Goal: Transaction & Acquisition: Book appointment/travel/reservation

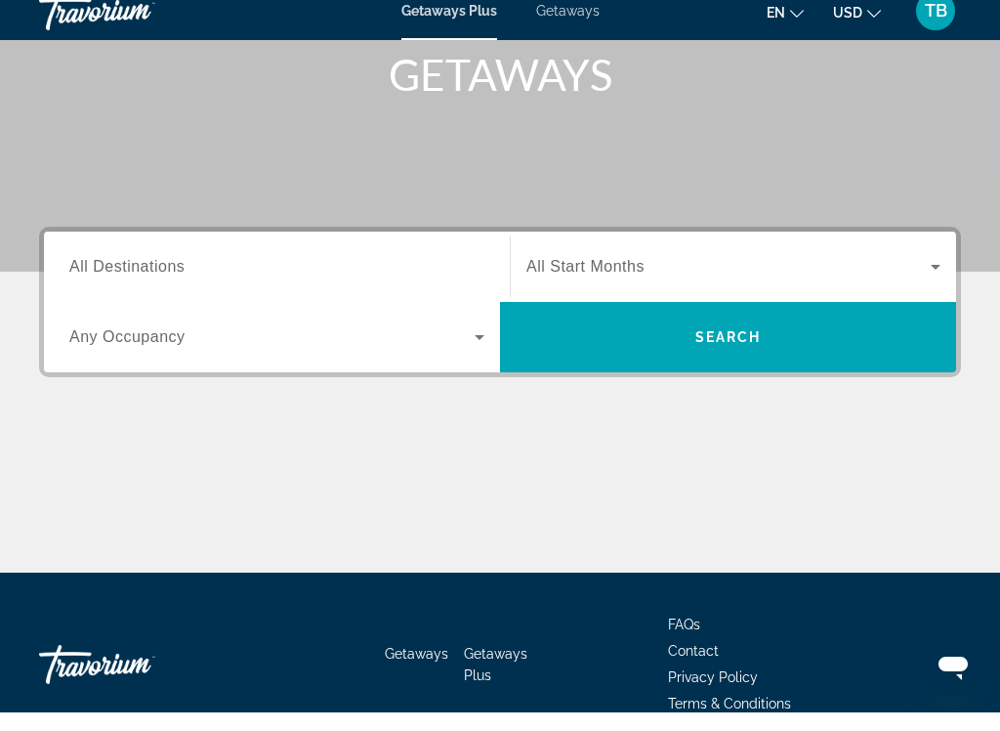
scroll to position [294, 0]
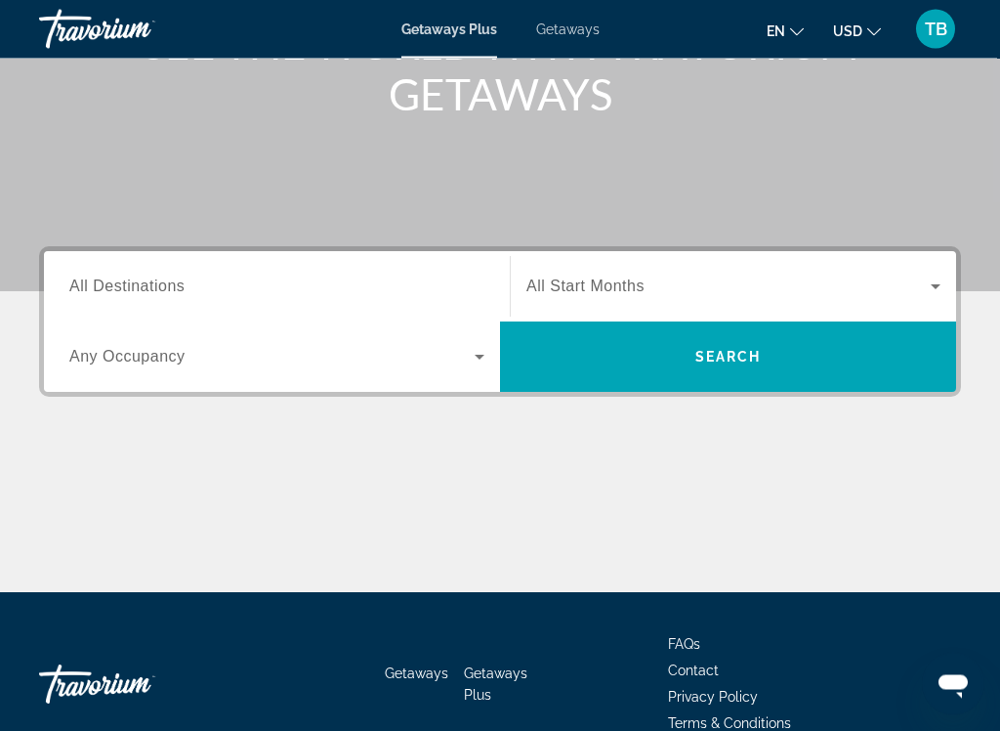
click at [541, 291] on span "All Start Months" at bounding box center [586, 286] width 118 height 17
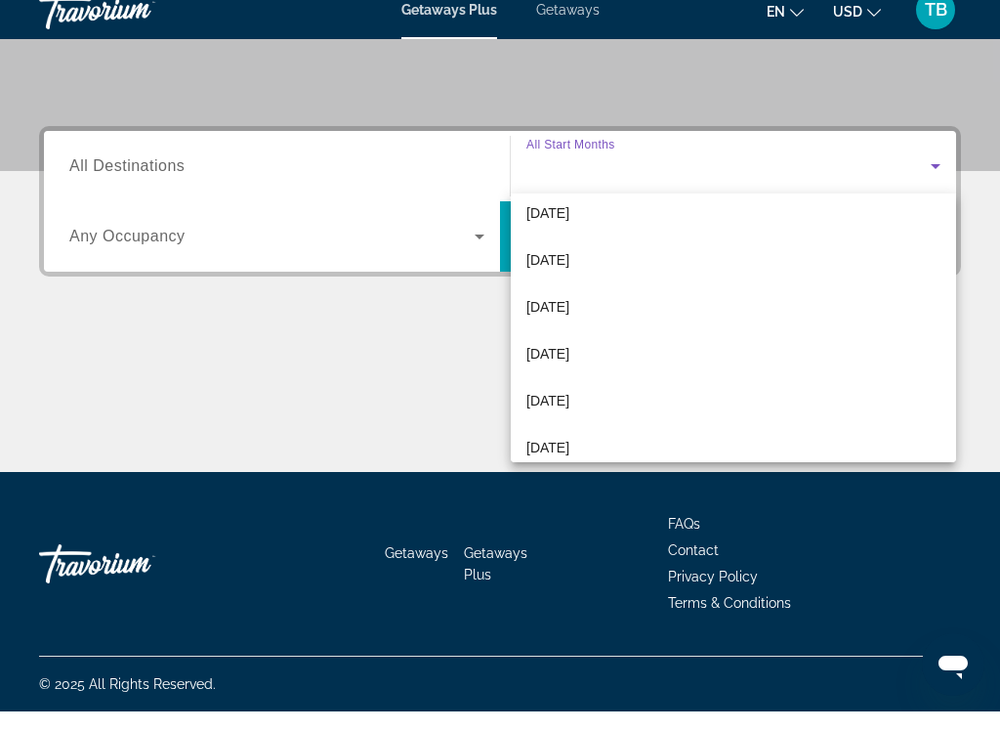
scroll to position [195, 0]
click at [544, 365] on span "[DATE]" at bounding box center [548, 376] width 43 height 23
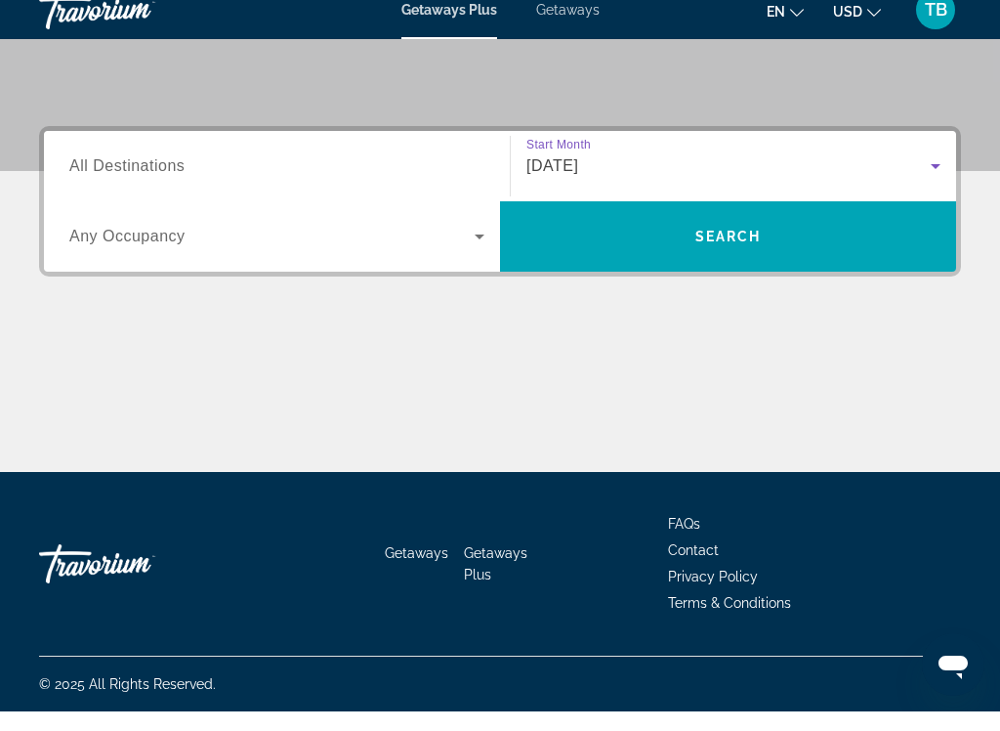
click at [92, 177] on span "All Destinations" at bounding box center [126, 185] width 115 height 17
click at [92, 175] on input "Destination All Destinations" at bounding box center [276, 186] width 415 height 23
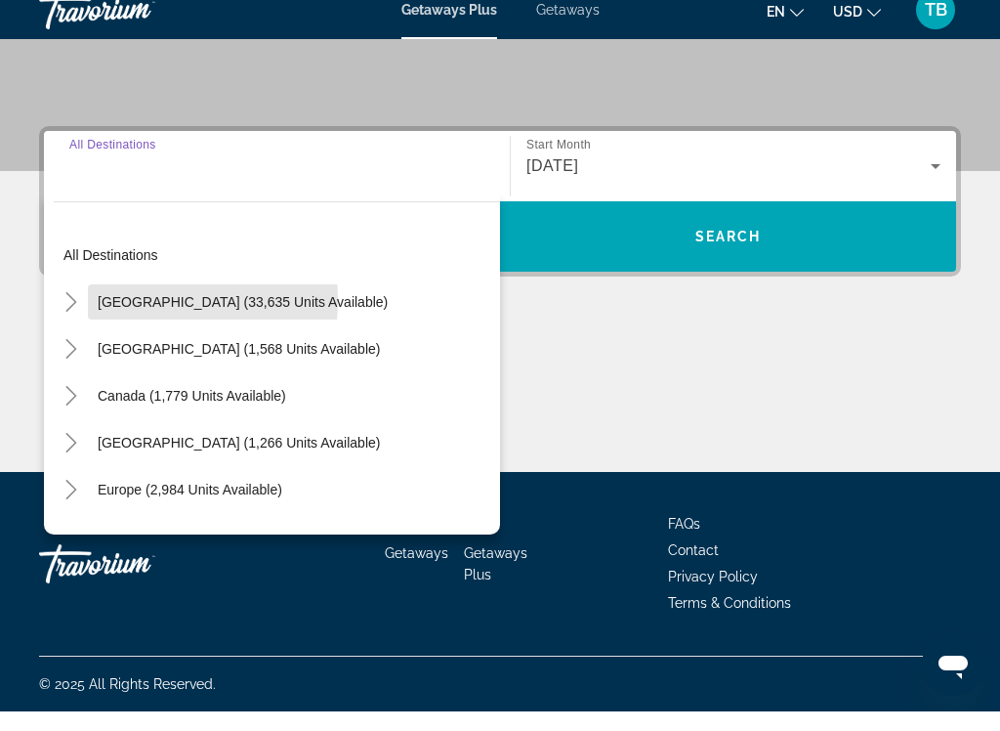
click at [107, 314] on span "United States (33,635 units available)" at bounding box center [243, 322] width 290 height 16
type input "**********"
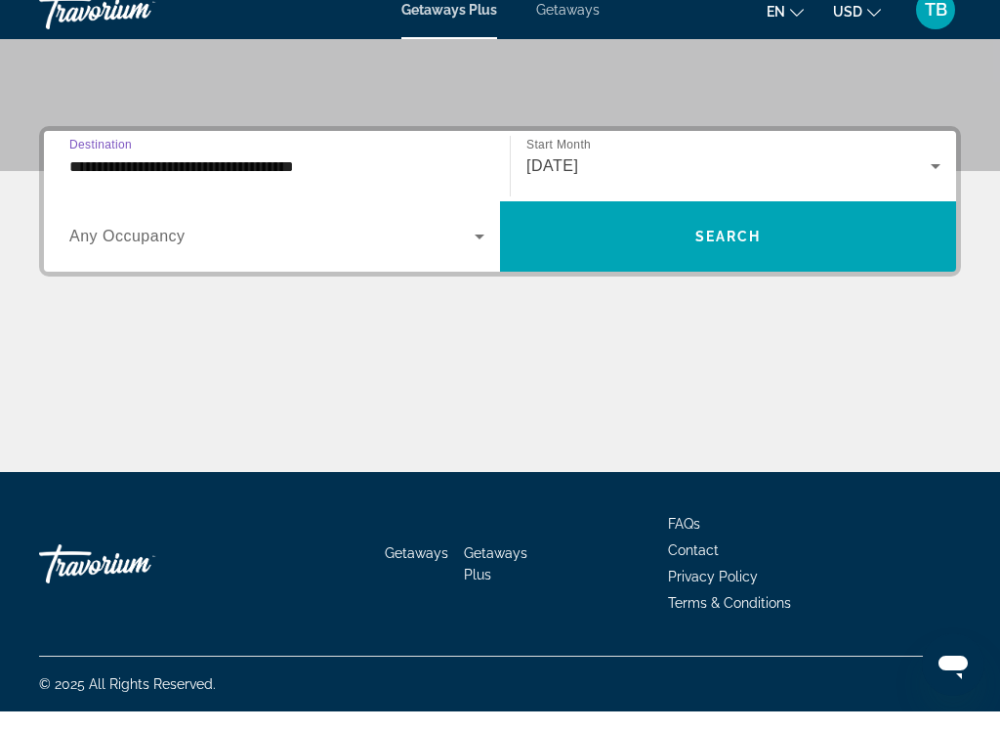
click at [94, 247] on span "Any Occupancy" at bounding box center [127, 255] width 116 height 17
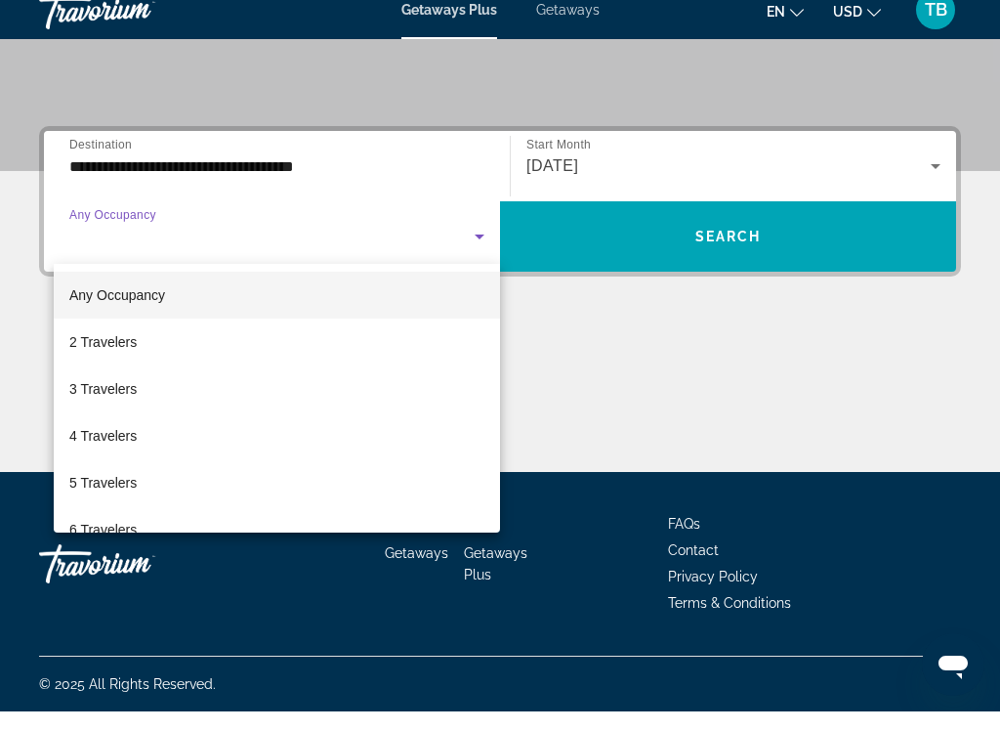
scroll to position [0, 0]
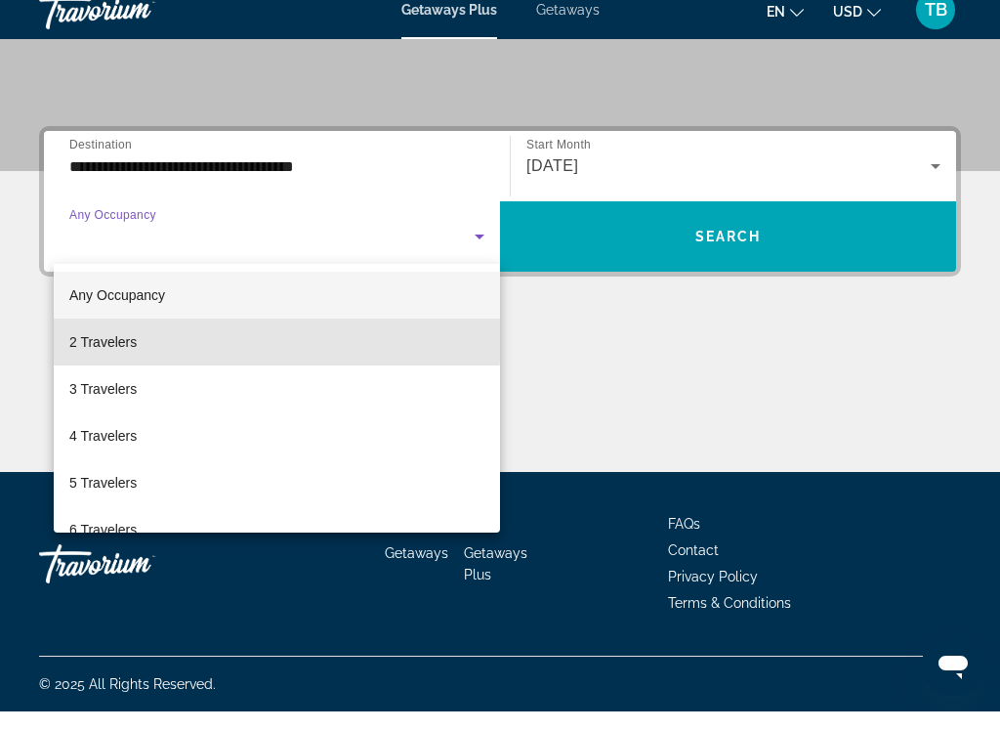
click at [78, 350] on span "2 Travelers" at bounding box center [102, 361] width 67 height 23
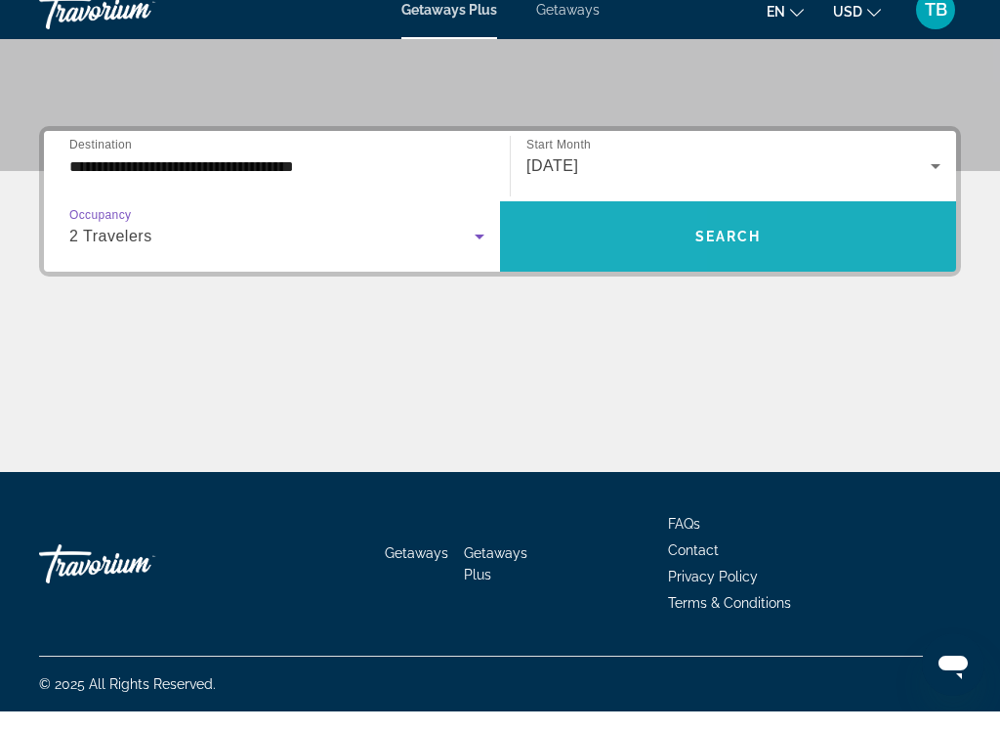
click at [585, 243] on span "Search widget" at bounding box center [728, 255] width 456 height 47
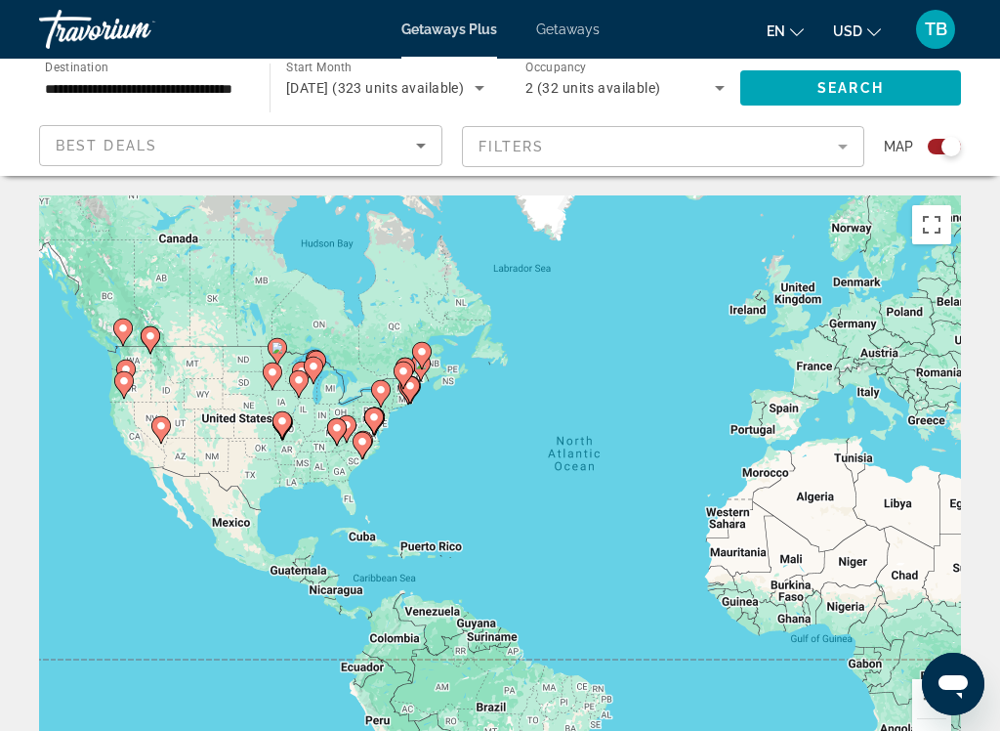
click at [180, 459] on div "To activate drag with keyboard, press Alt + Enter. Once in keyboard drag state,…" at bounding box center [500, 488] width 922 height 586
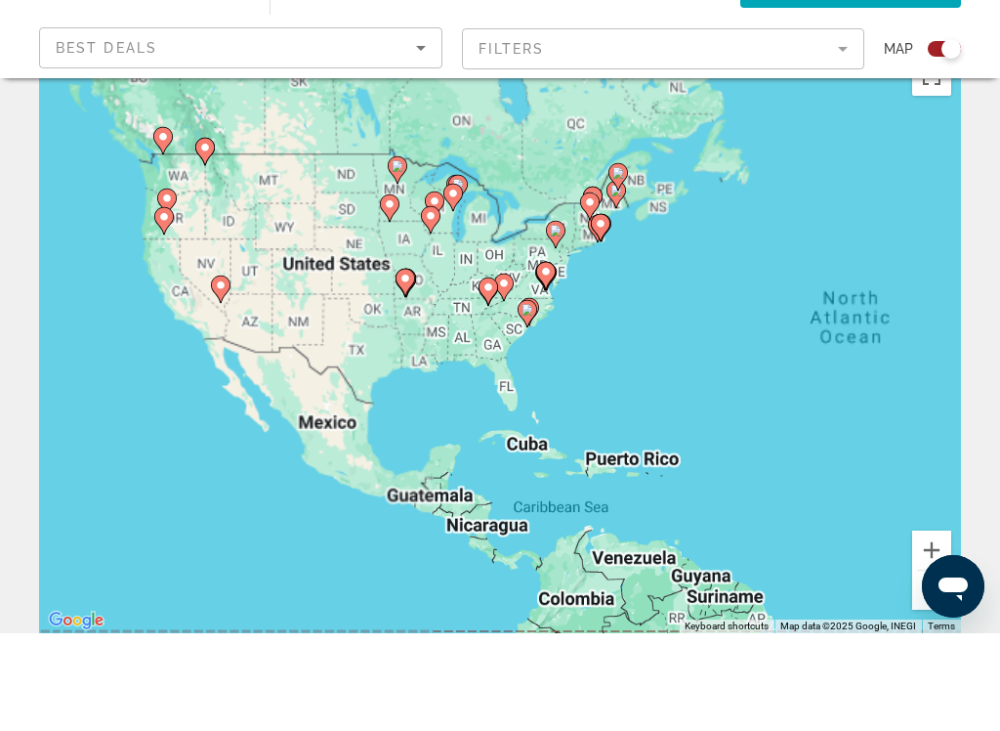
click at [179, 445] on div "To activate drag with keyboard, press Alt + Enter. Once in keyboard drag state,…" at bounding box center [500, 438] width 922 height 586
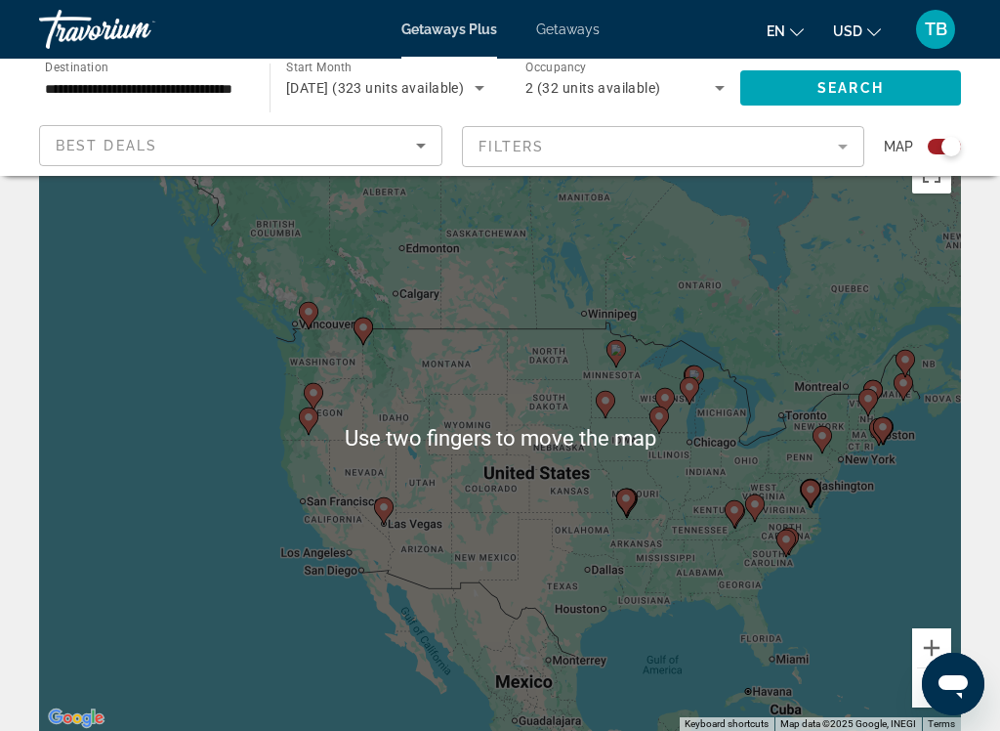
scroll to position [0, 0]
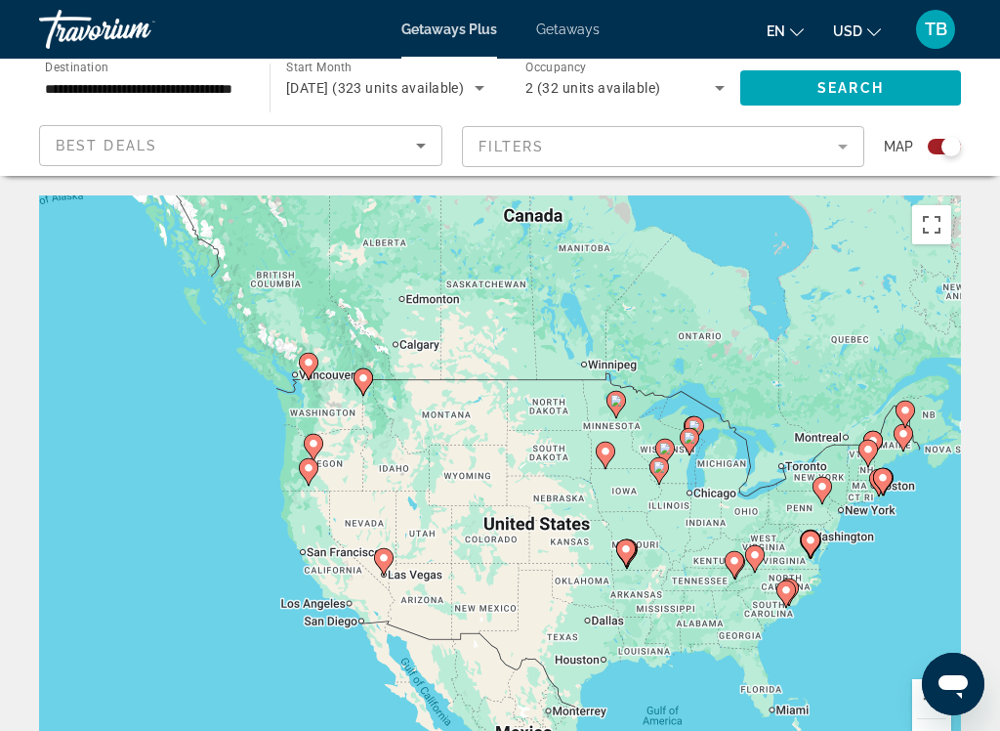
click at [323, 92] on span "March 2026 (323 units available)" at bounding box center [375, 88] width 178 height 16
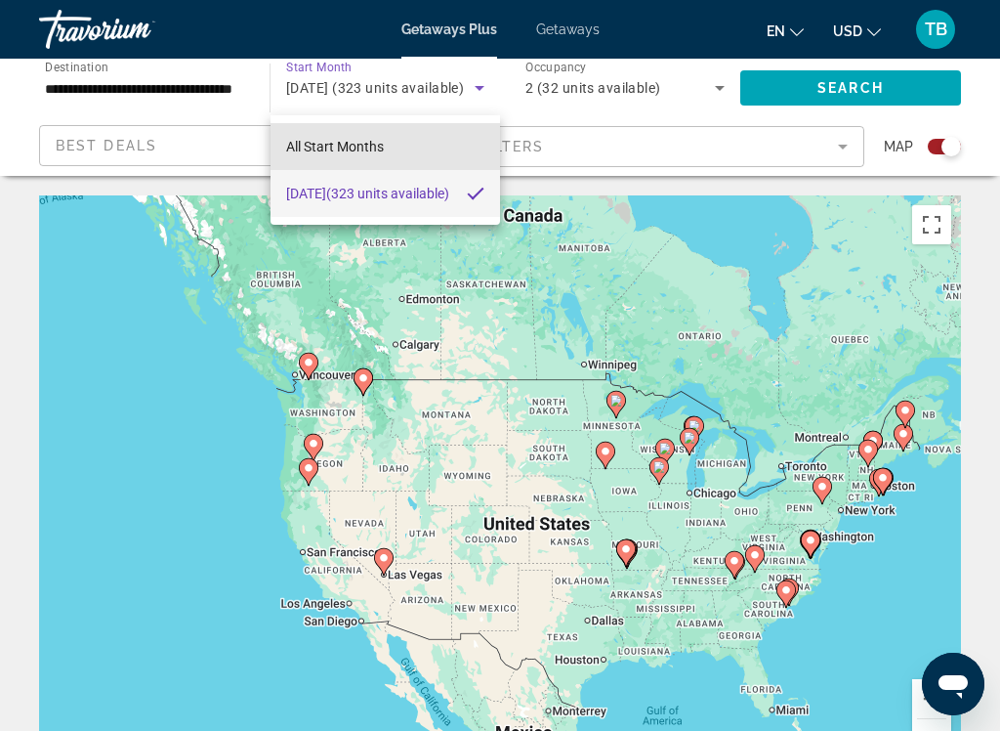
click at [297, 146] on span "All Start Months" at bounding box center [335, 147] width 98 height 16
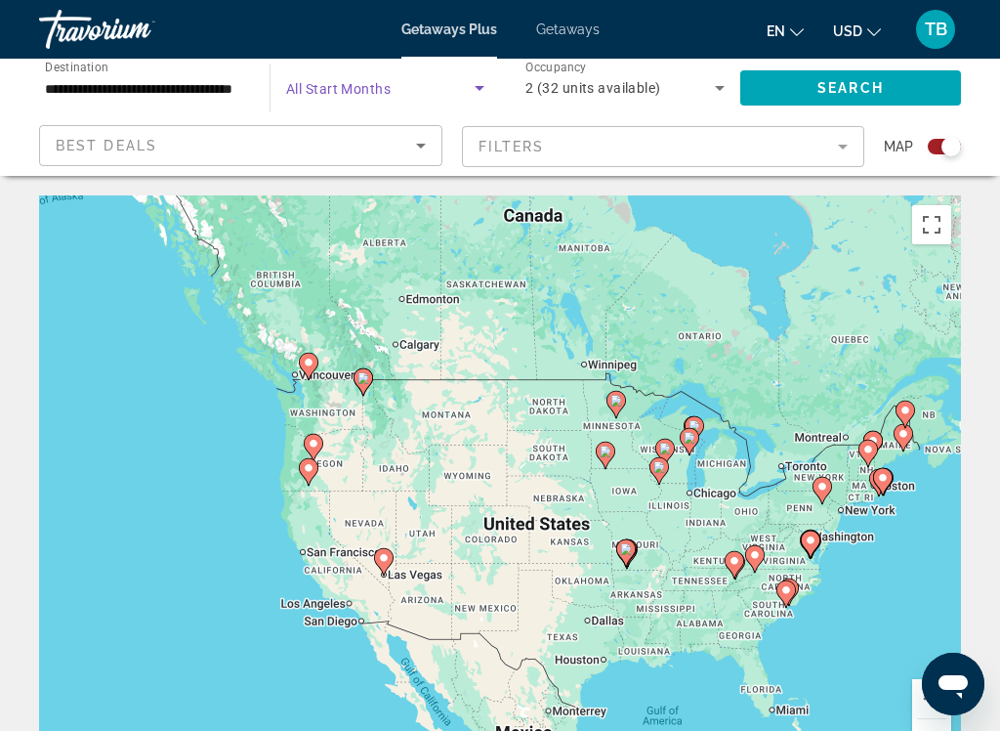
click at [324, 148] on div "Best Deals" at bounding box center [236, 145] width 360 height 23
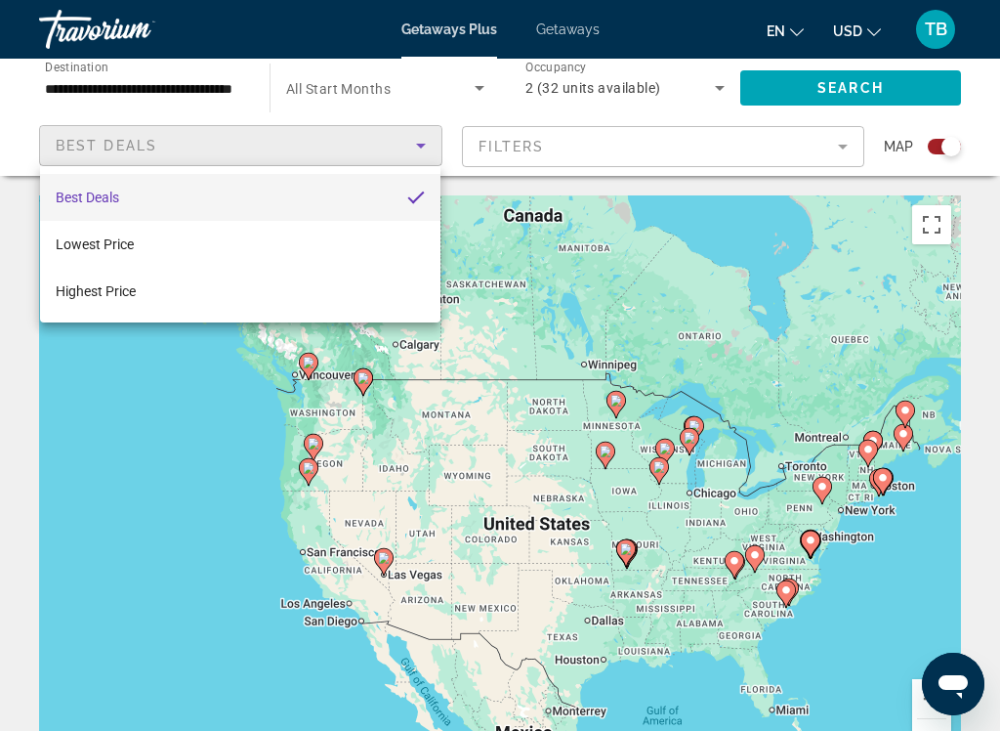
click at [70, 202] on span "Best Deals" at bounding box center [87, 198] width 63 height 16
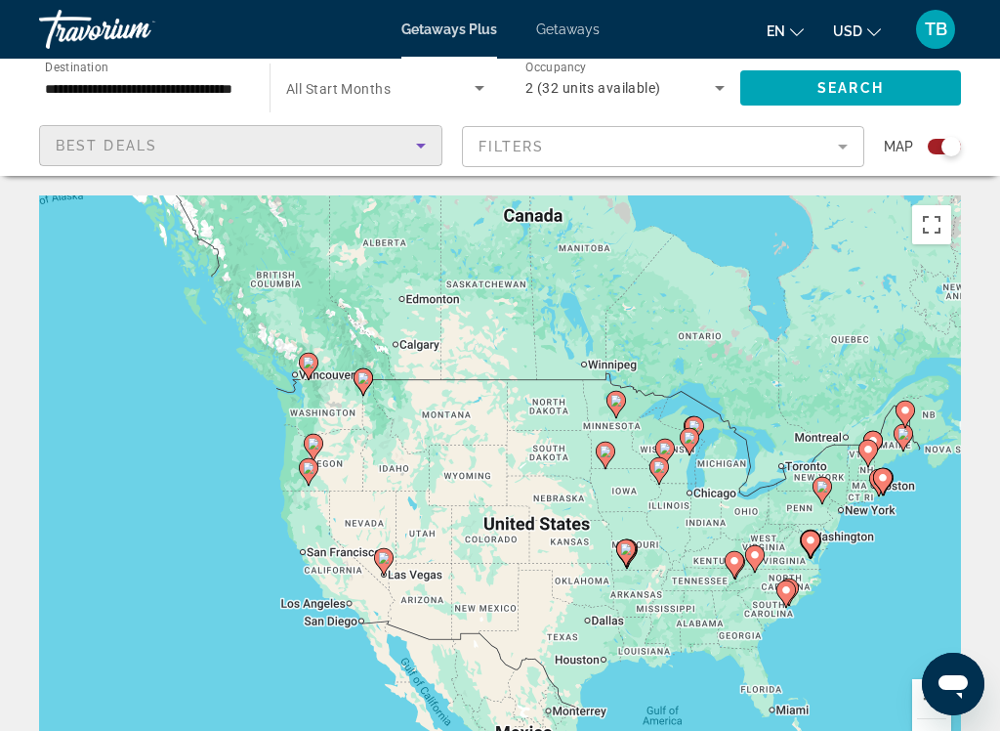
click at [307, 93] on span "All Start Months" at bounding box center [338, 89] width 105 height 16
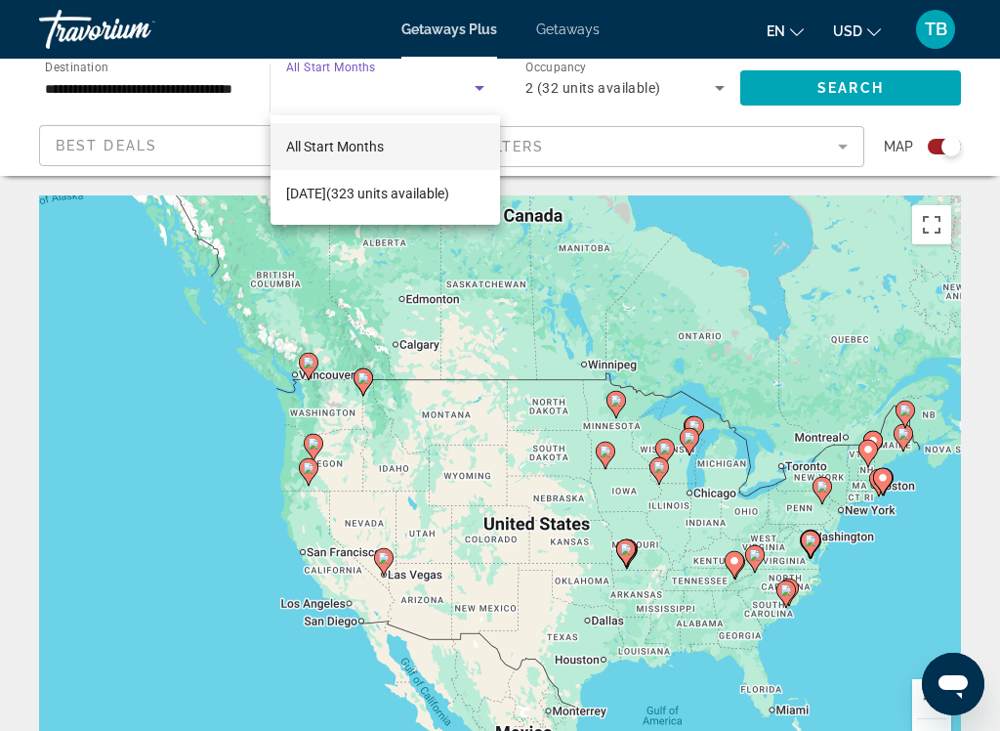
click at [285, 147] on mat-option "All Start Months" at bounding box center [386, 146] width 230 height 47
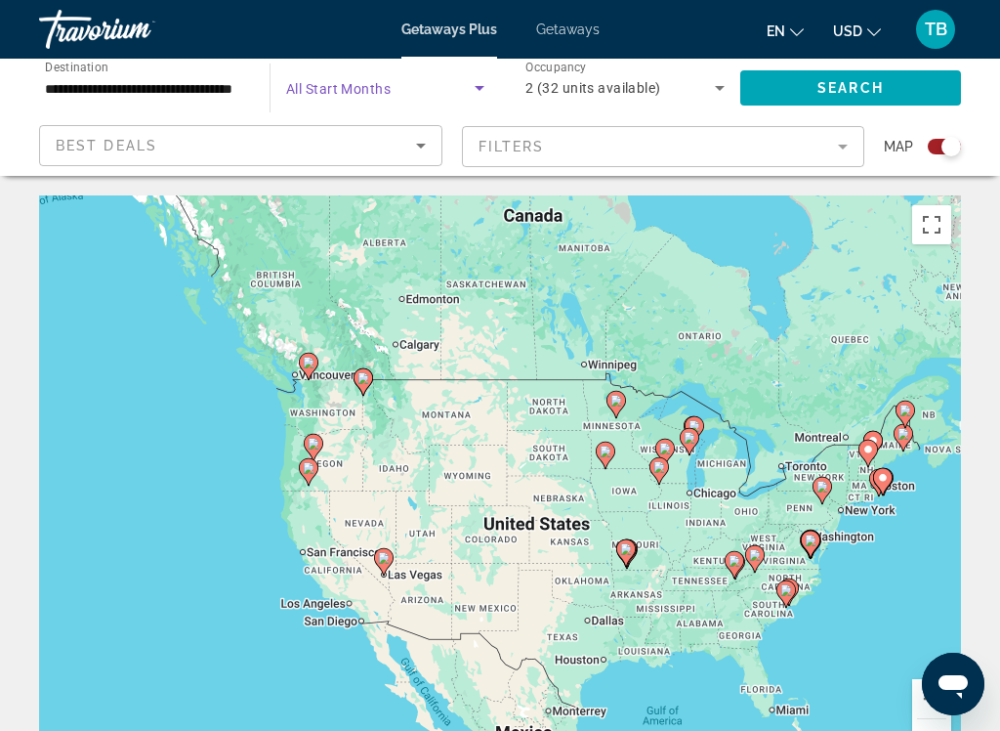
click at [289, 77] on span "Search widget" at bounding box center [380, 87] width 189 height 23
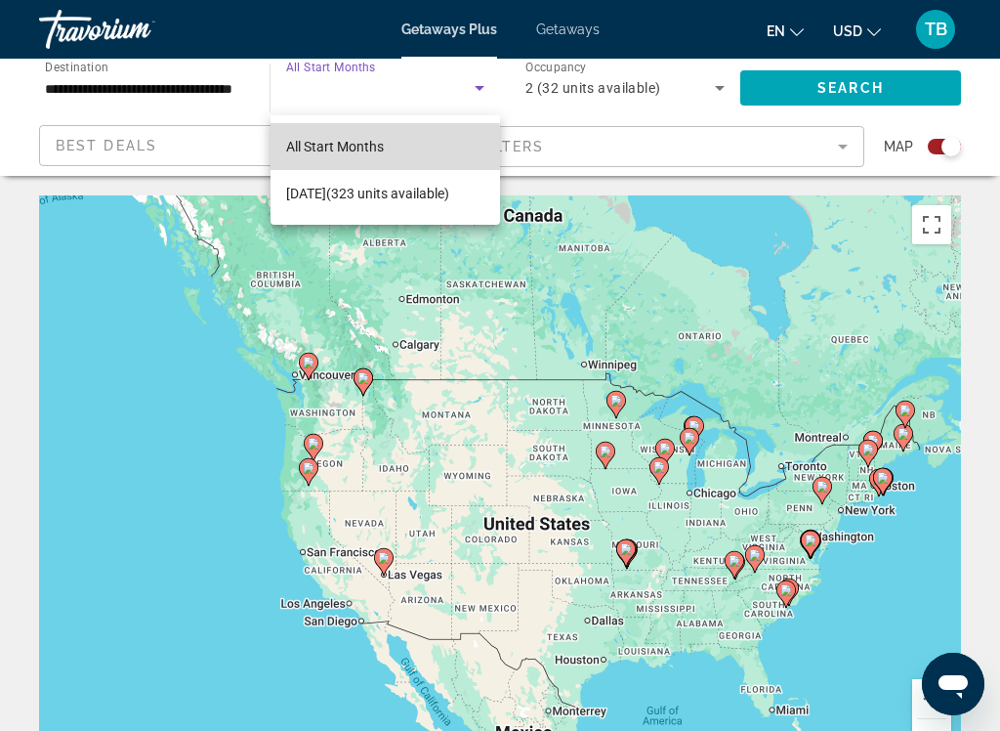
click at [297, 148] on span "All Start Months" at bounding box center [335, 147] width 98 height 16
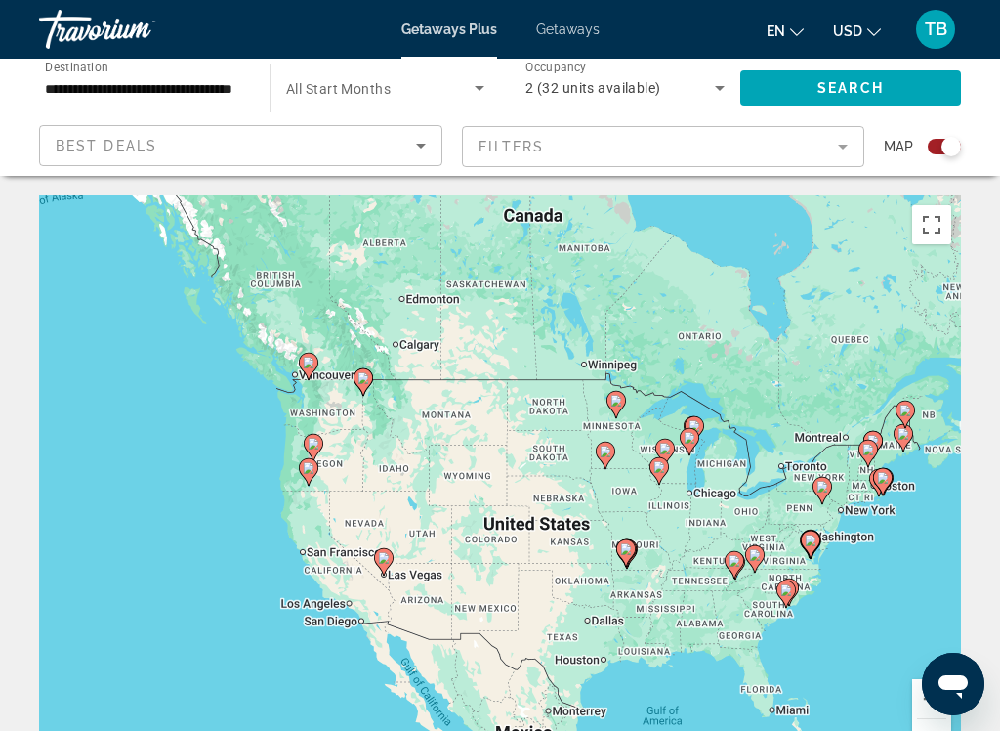
click at [804, 87] on span "Search widget" at bounding box center [850, 87] width 221 height 47
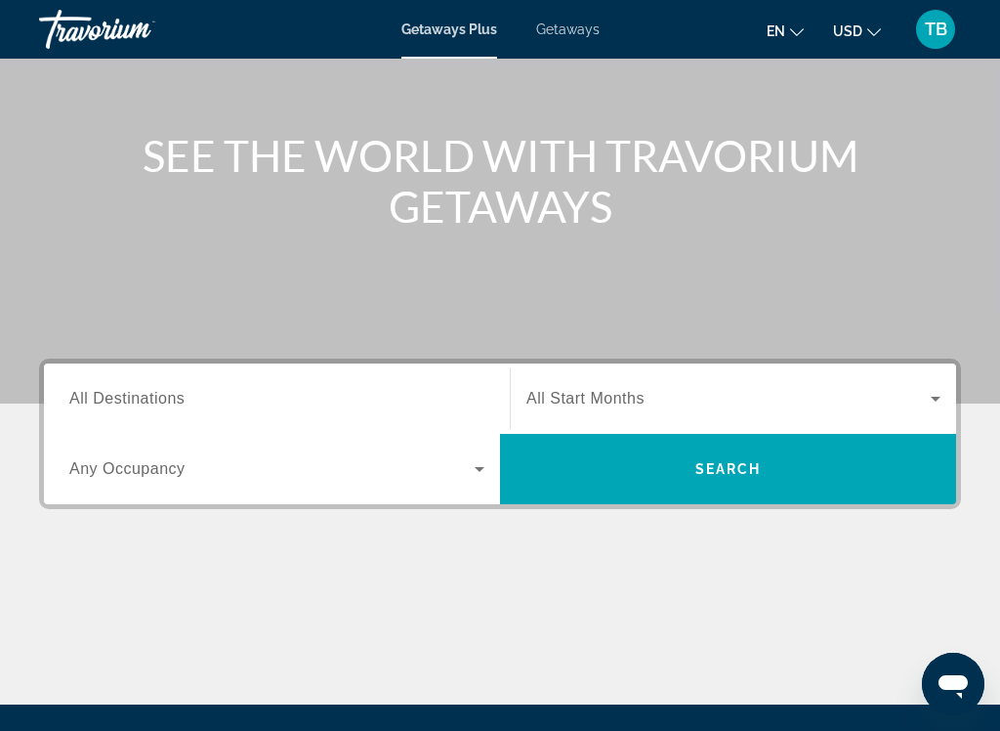
scroll to position [182, 0]
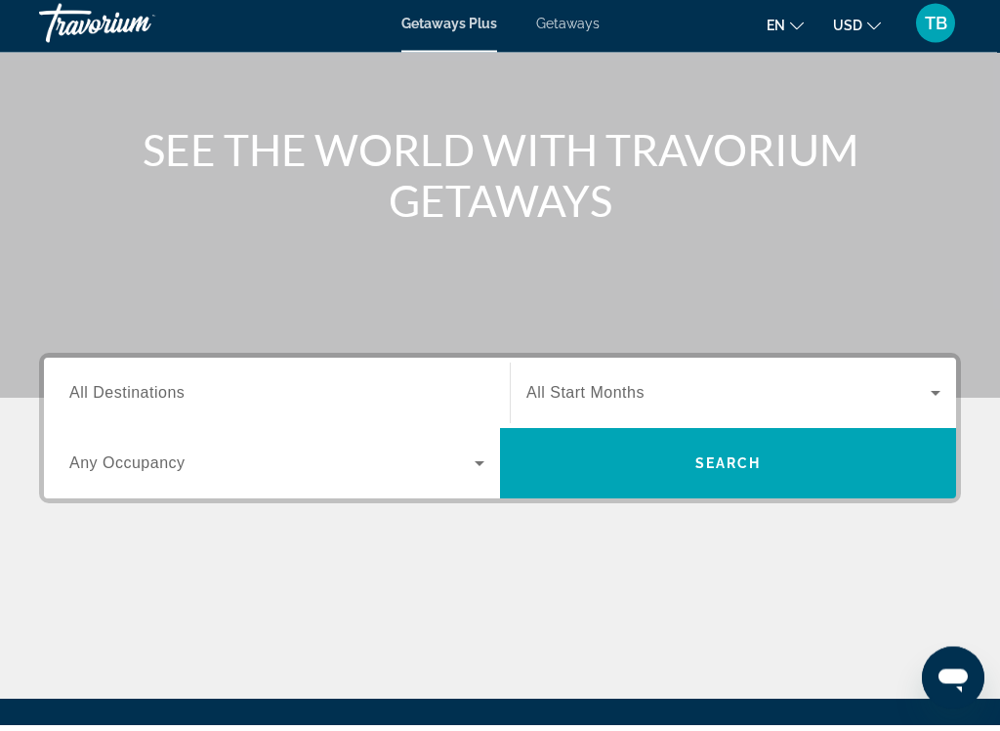
click at [571, 21] on span "Getaways" at bounding box center [567, 29] width 63 height 16
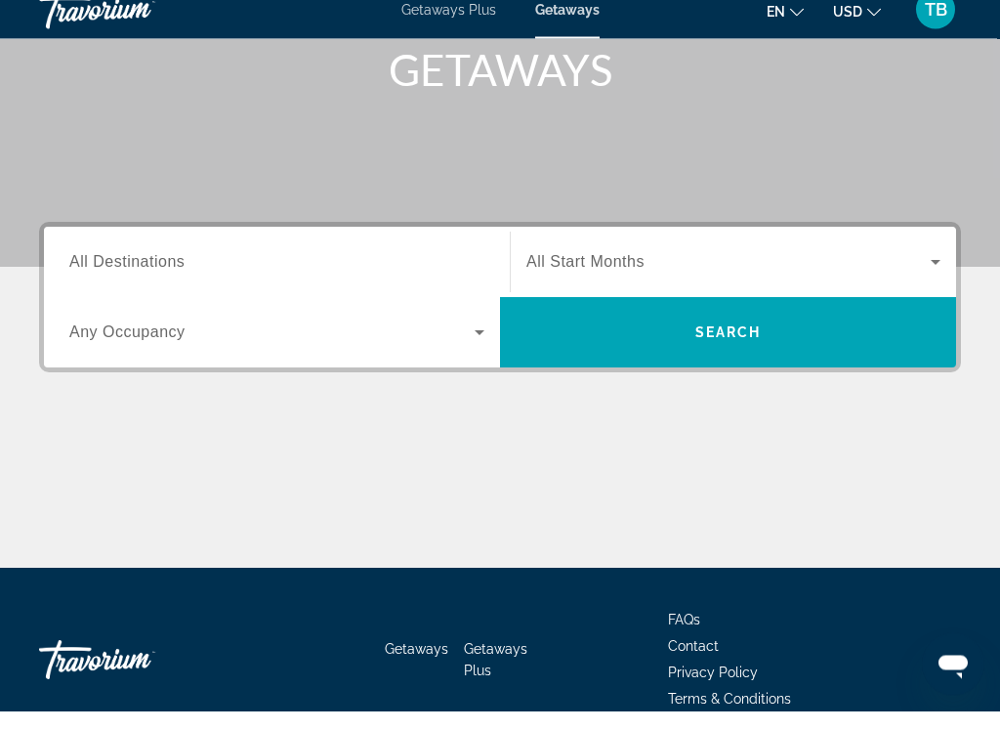
scroll to position [302, 0]
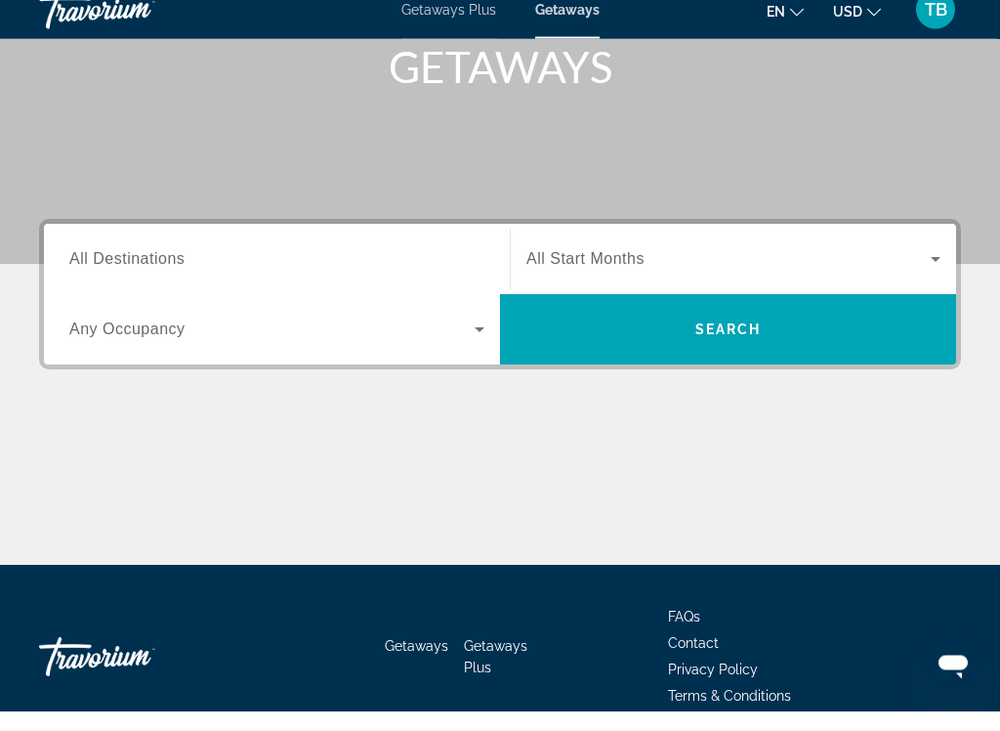
click at [539, 271] on span "All Start Months" at bounding box center [586, 279] width 118 height 17
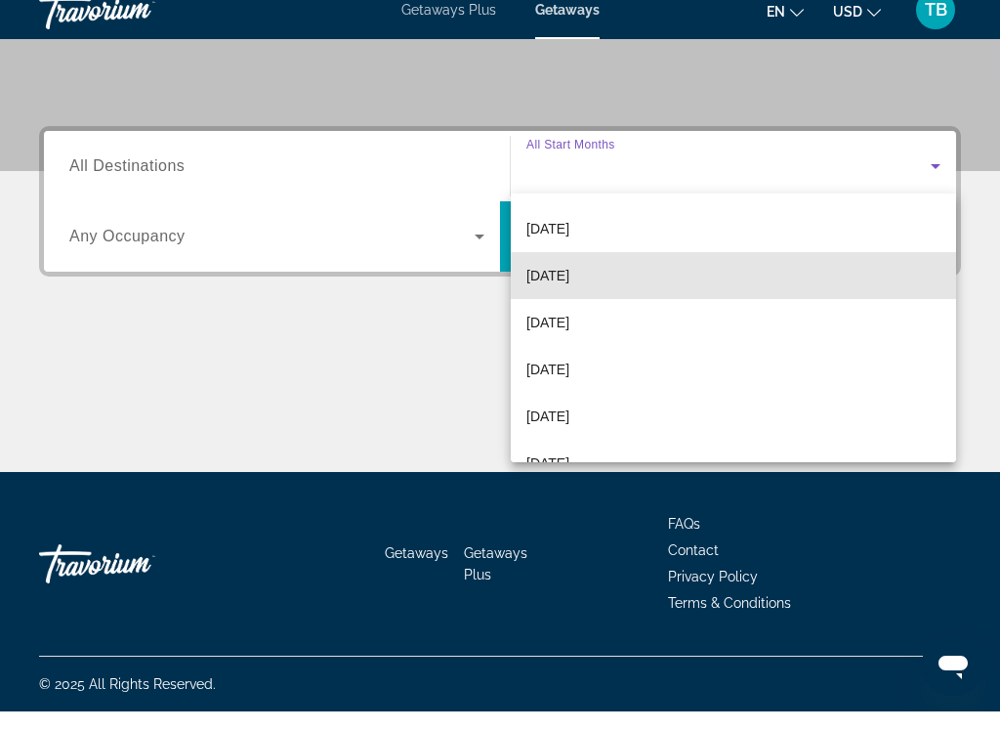
scroll to position [153, 0]
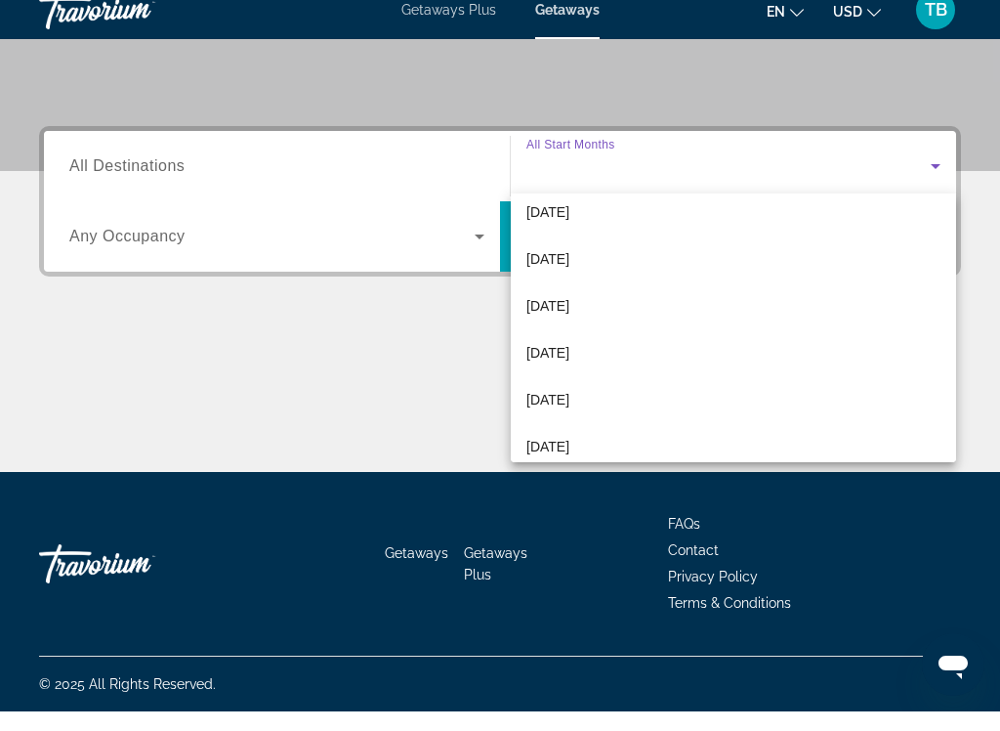
click at [543, 360] on span "[DATE]" at bounding box center [548, 371] width 43 height 23
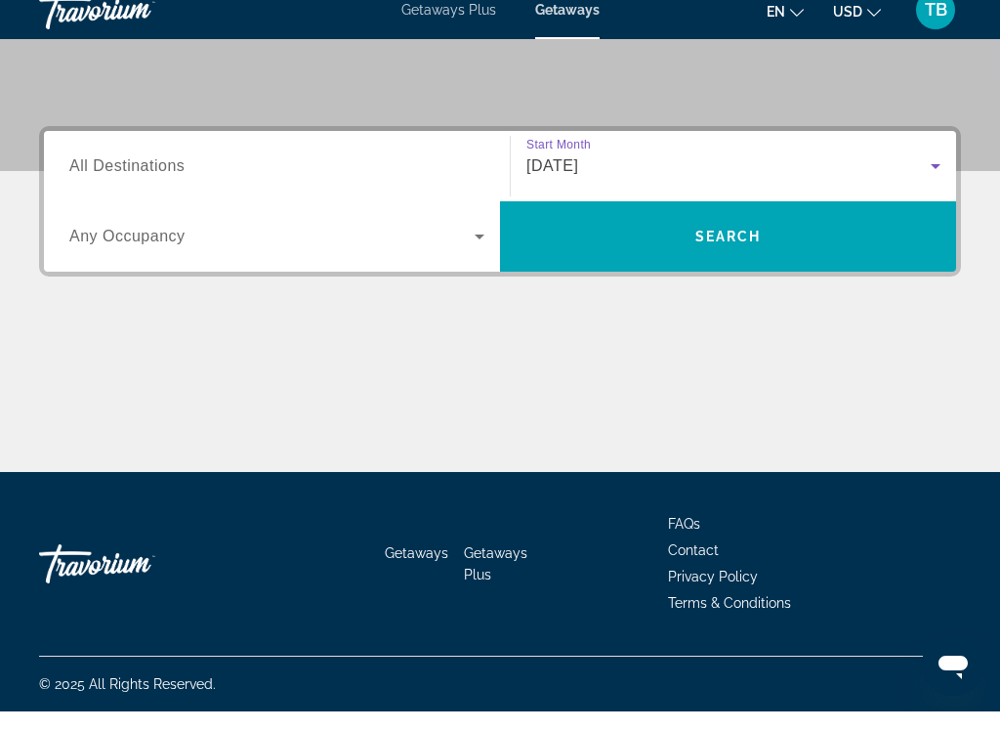
click at [109, 177] on span "All Destinations" at bounding box center [126, 185] width 115 height 17
click at [109, 175] on input "Destination All Destinations" at bounding box center [276, 186] width 415 height 23
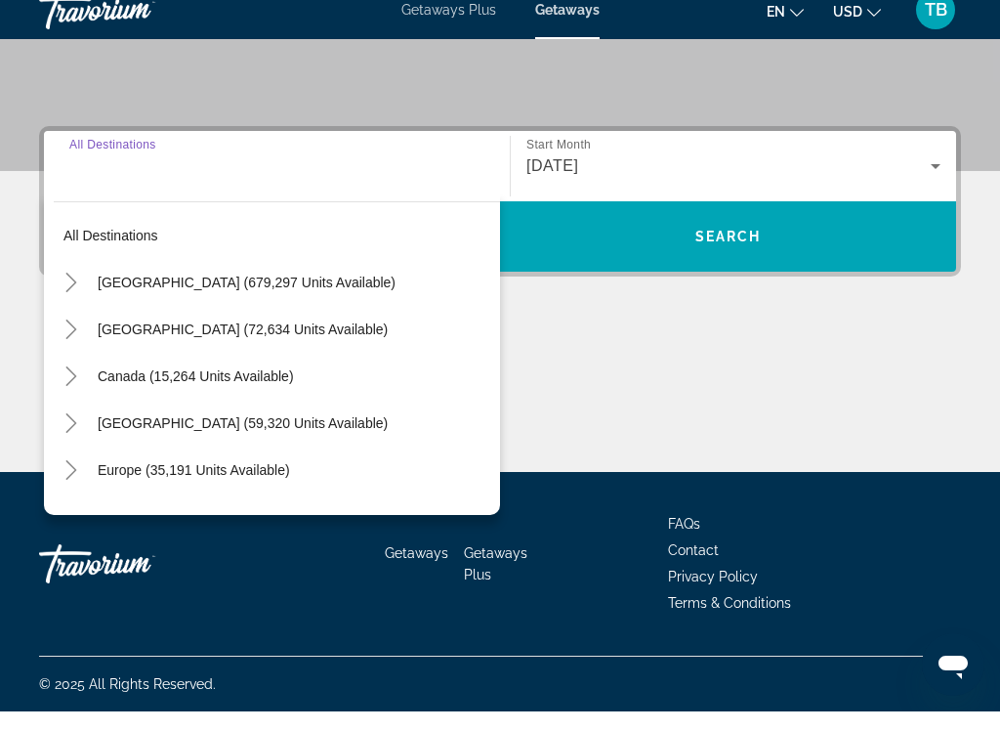
scroll to position [0, 0]
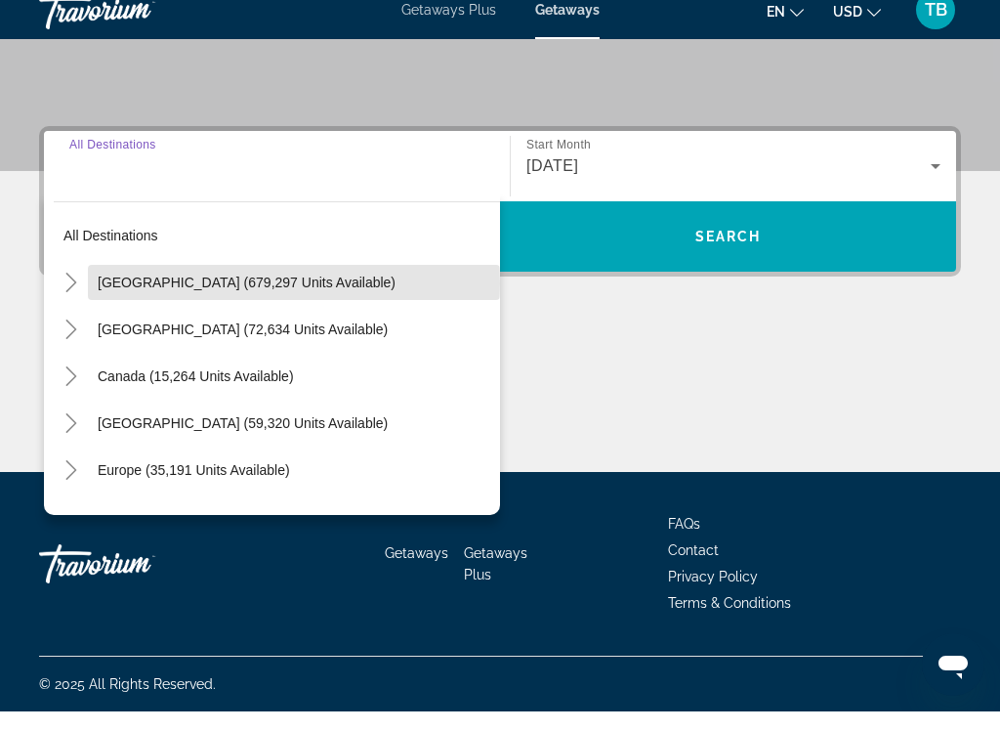
click at [108, 294] on span "[GEOGRAPHIC_DATA] (679,297 units available)" at bounding box center [247, 302] width 298 height 16
type input "**********"
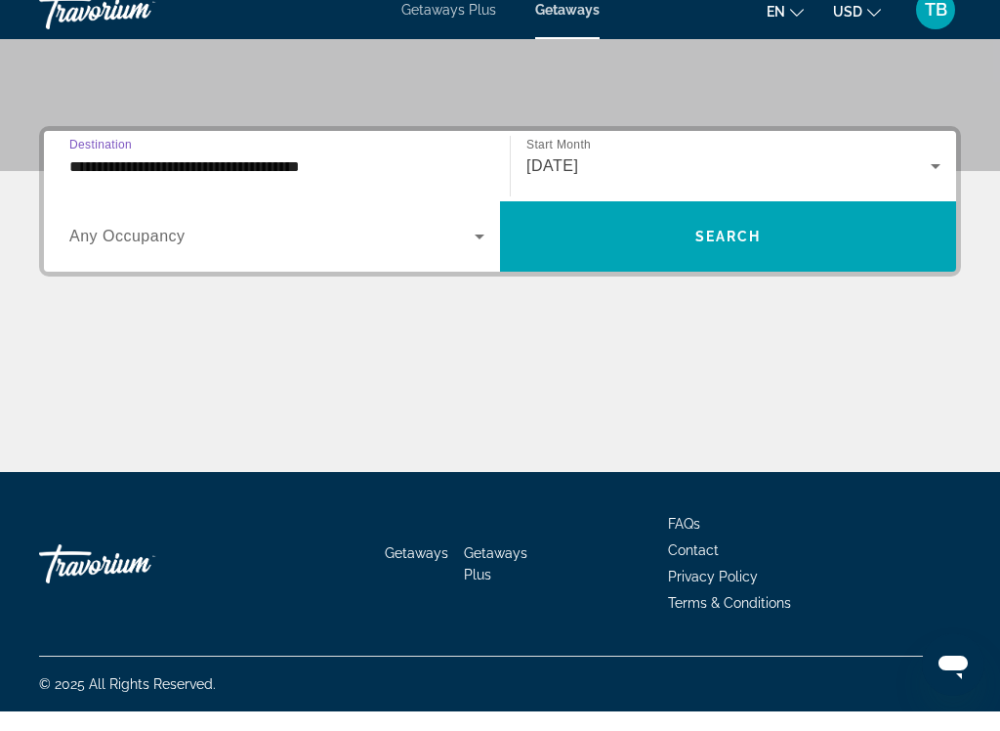
click at [77, 247] on span "Any Occupancy" at bounding box center [127, 255] width 116 height 17
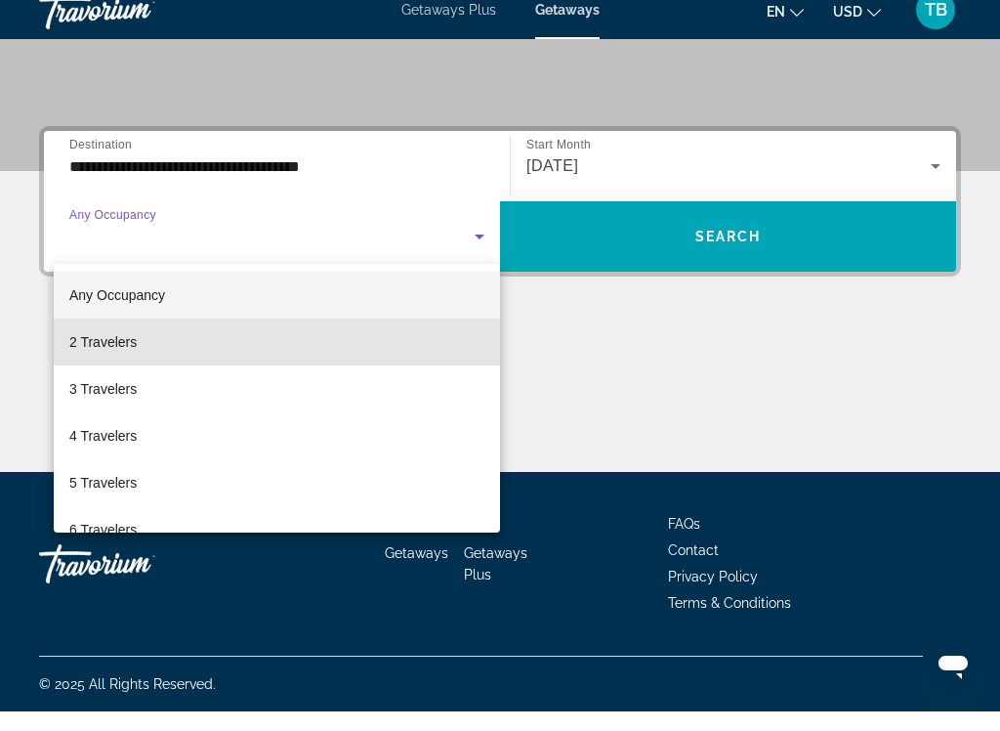
click at [78, 350] on span "2 Travelers" at bounding box center [102, 361] width 67 height 23
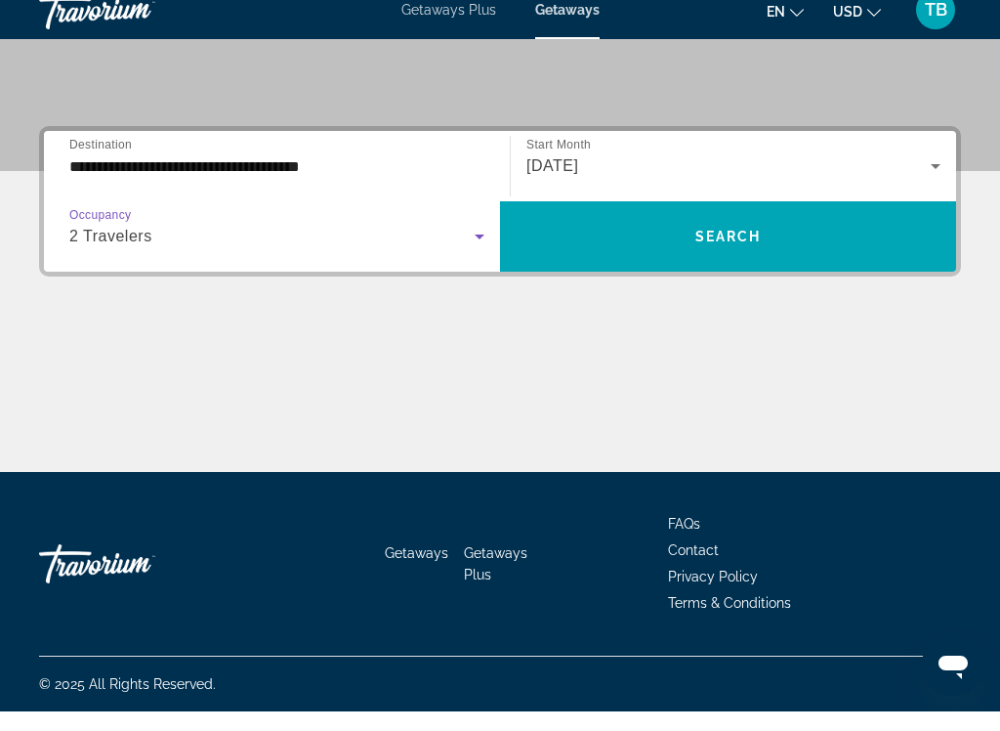
click at [578, 238] on span "Search widget" at bounding box center [728, 255] width 456 height 47
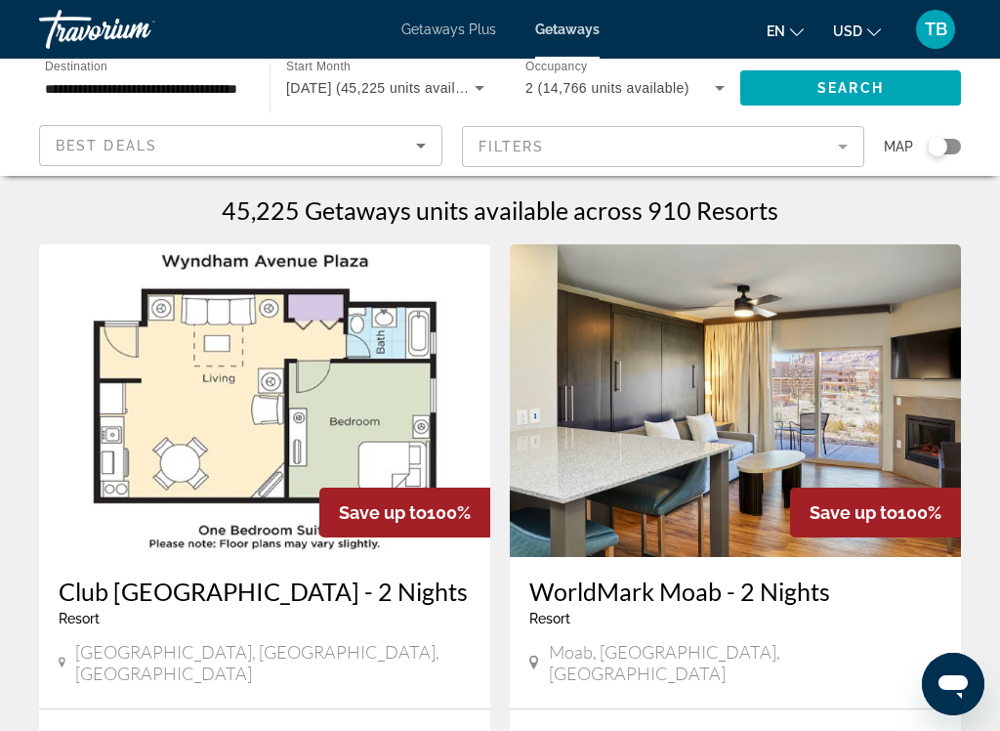
click at [381, 151] on div "Best Deals" at bounding box center [236, 145] width 360 height 23
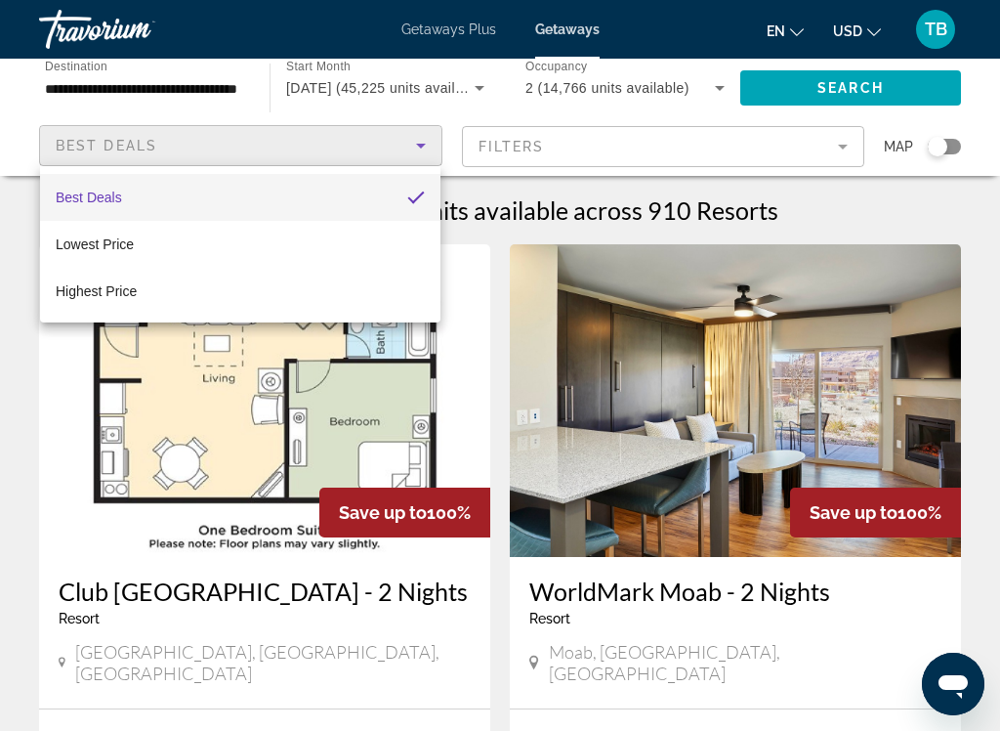
click at [502, 153] on div at bounding box center [500, 365] width 1000 height 731
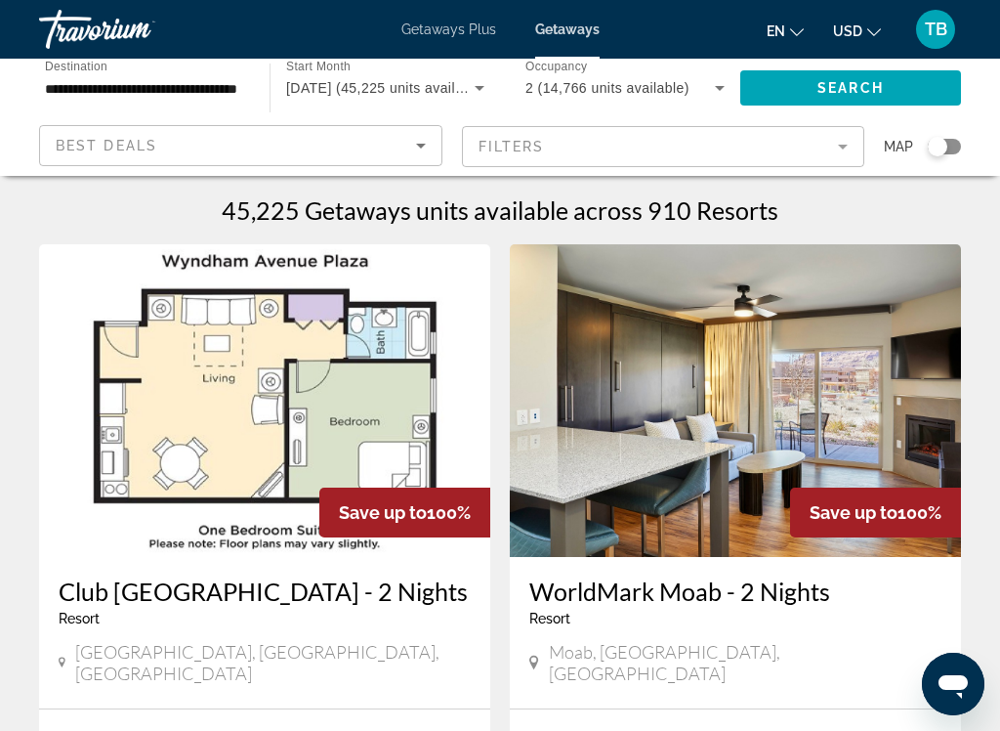
click at [502, 149] on mat-form-field "Filters" at bounding box center [663, 146] width 403 height 41
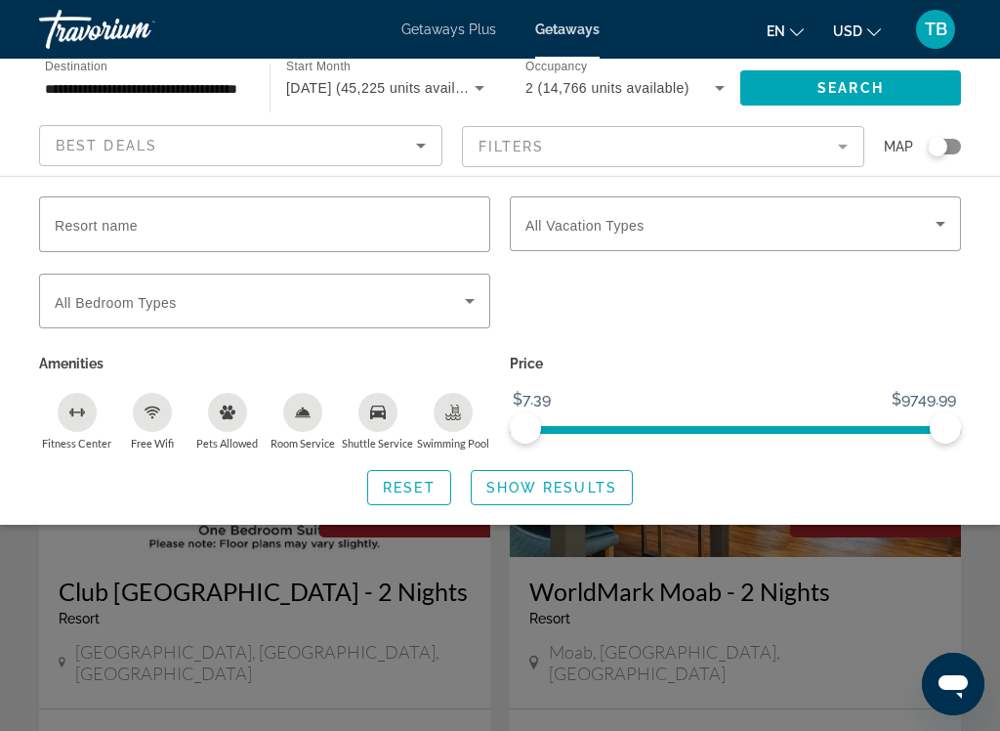
click at [461, 300] on icon "Search widget" at bounding box center [469, 300] width 23 height 23
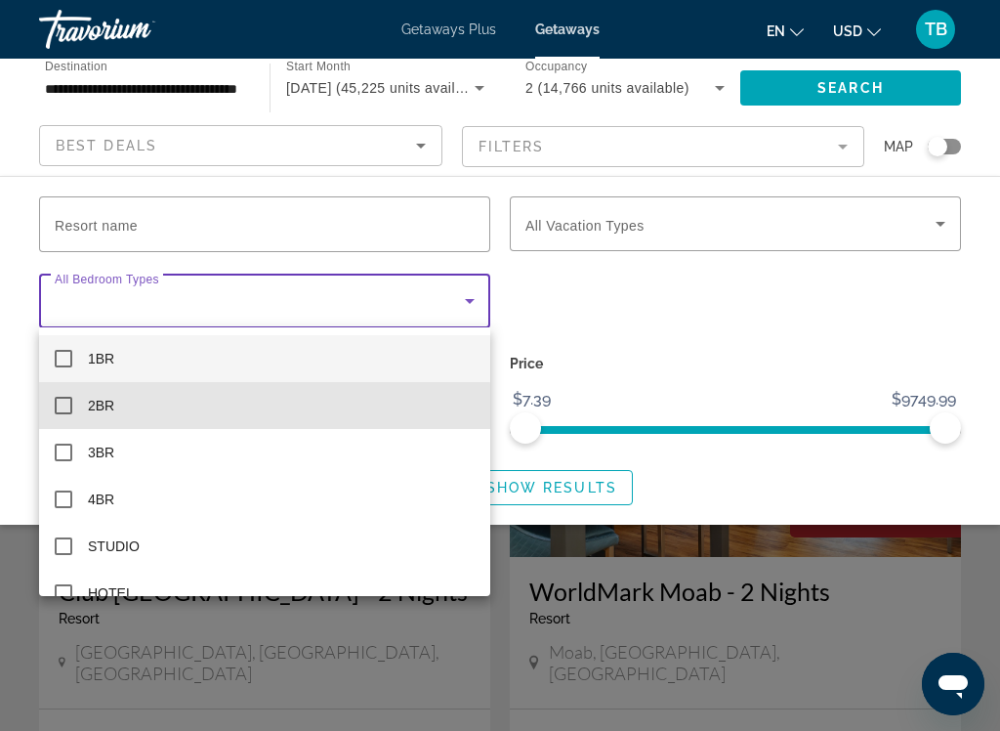
click at [68, 411] on mat-pseudo-checkbox at bounding box center [64, 406] width 18 height 18
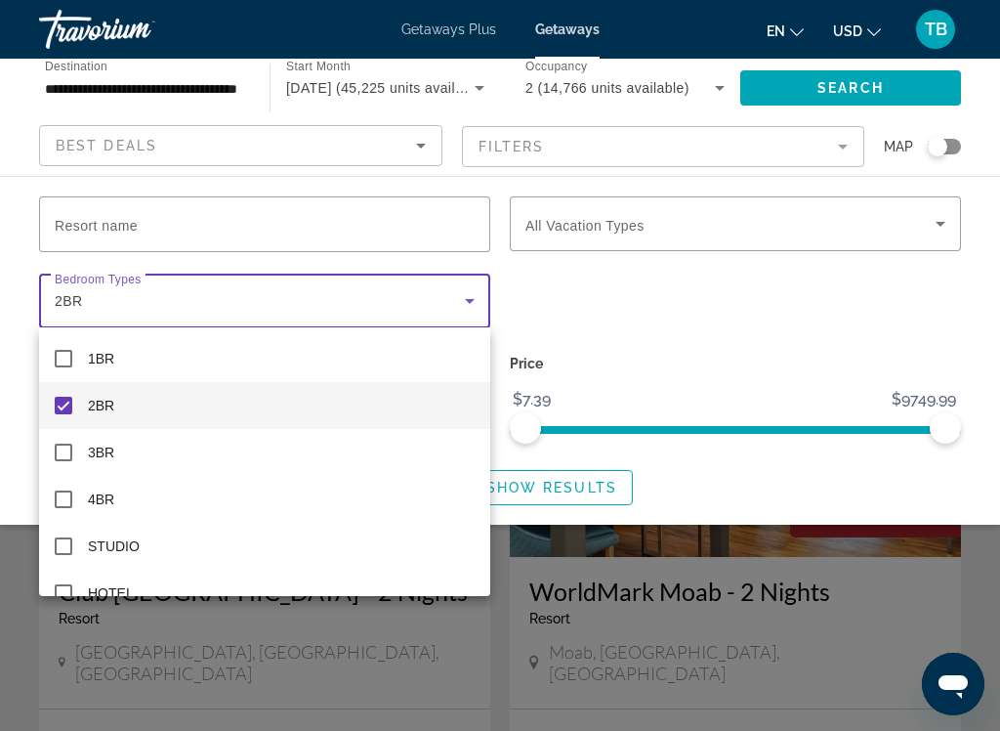
click at [575, 226] on div at bounding box center [500, 365] width 1000 height 731
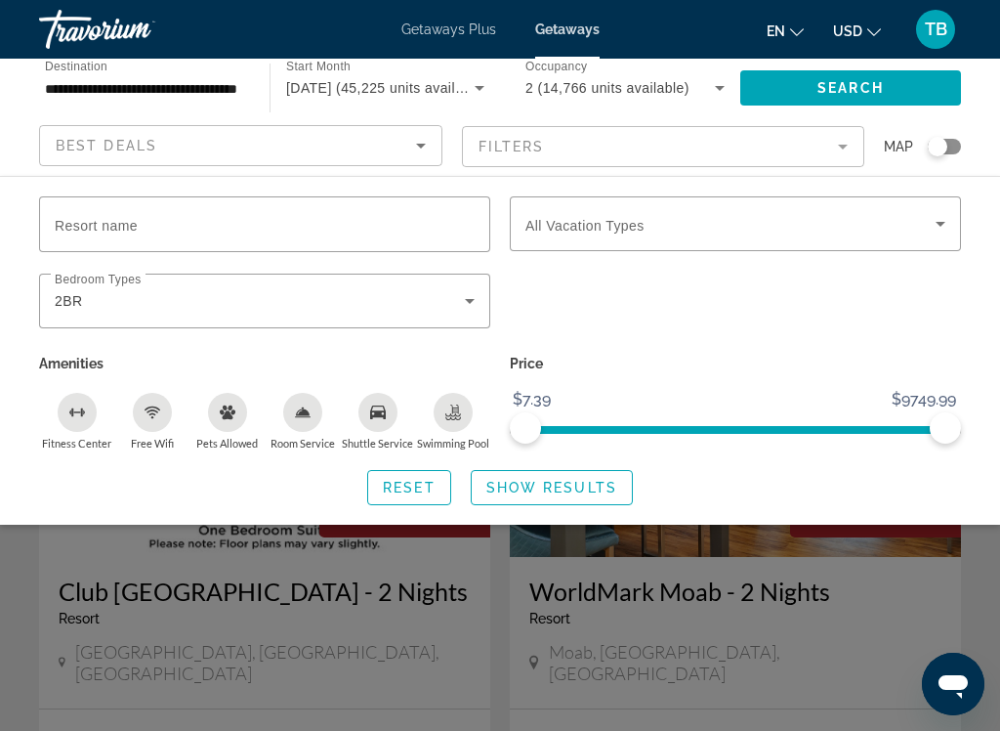
click at [951, 220] on icon "Search widget" at bounding box center [940, 223] width 23 height 23
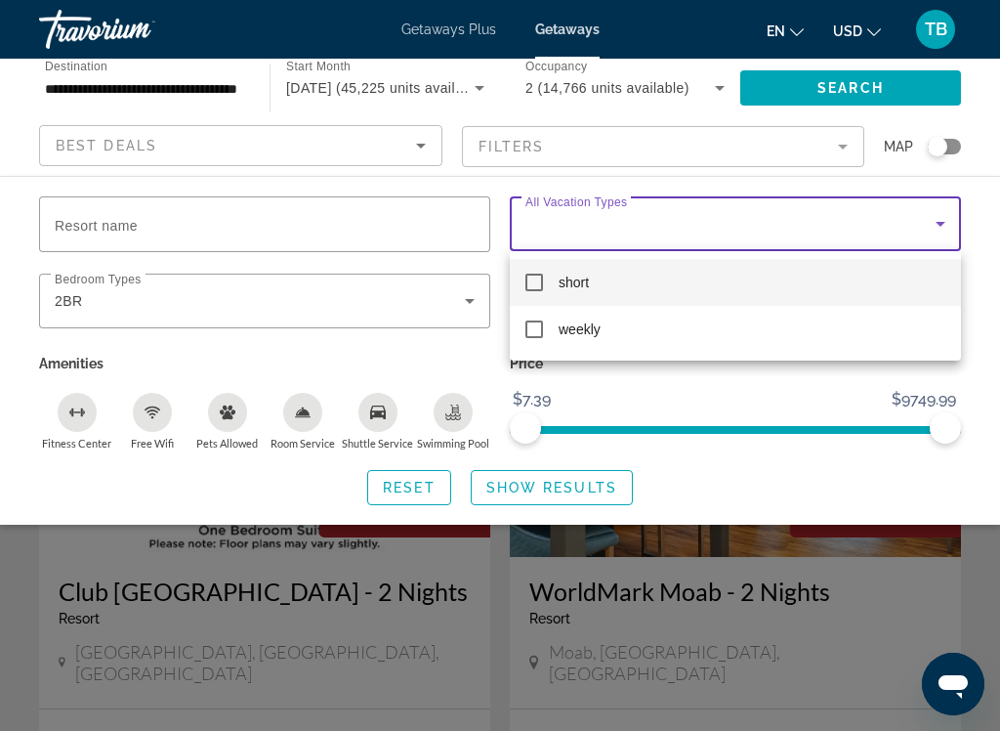
click at [633, 390] on div at bounding box center [500, 365] width 1000 height 731
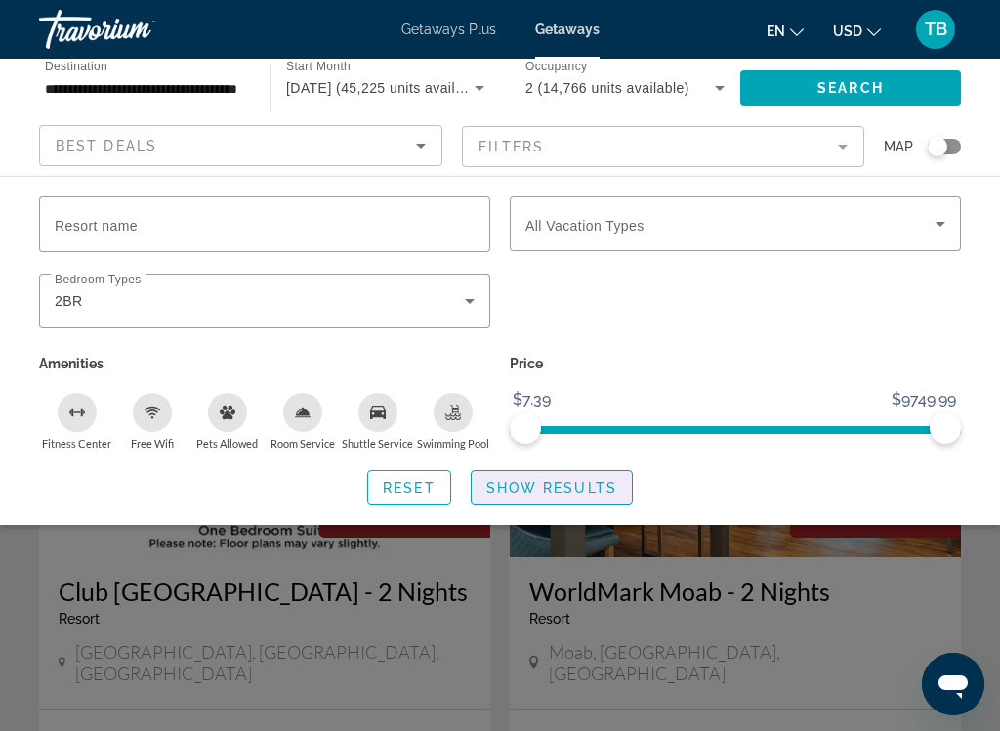
click at [524, 486] on span "Show Results" at bounding box center [551, 488] width 131 height 16
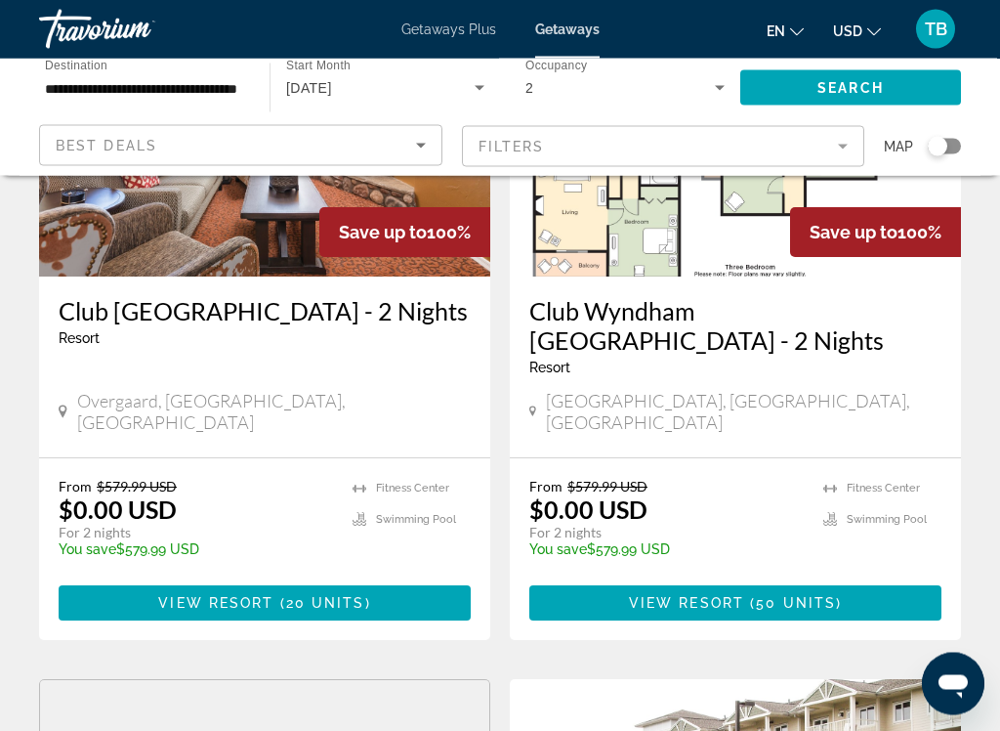
scroll to position [278, 0]
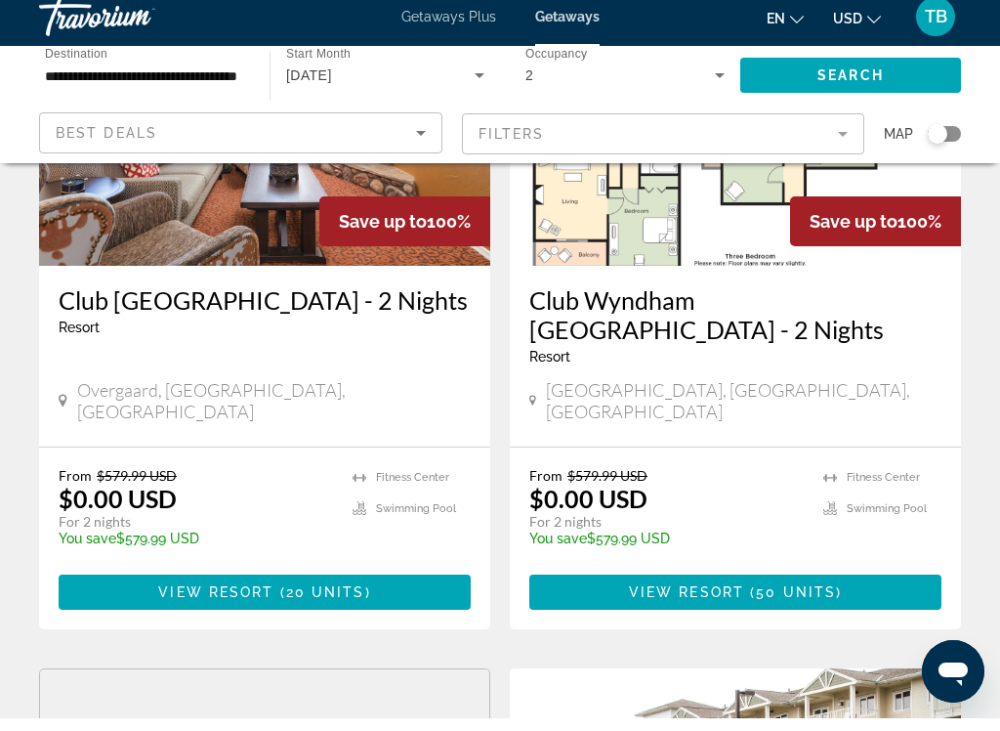
click at [98, 301] on h3 "Club [GEOGRAPHIC_DATA] - 2 Nights" at bounding box center [265, 312] width 412 height 29
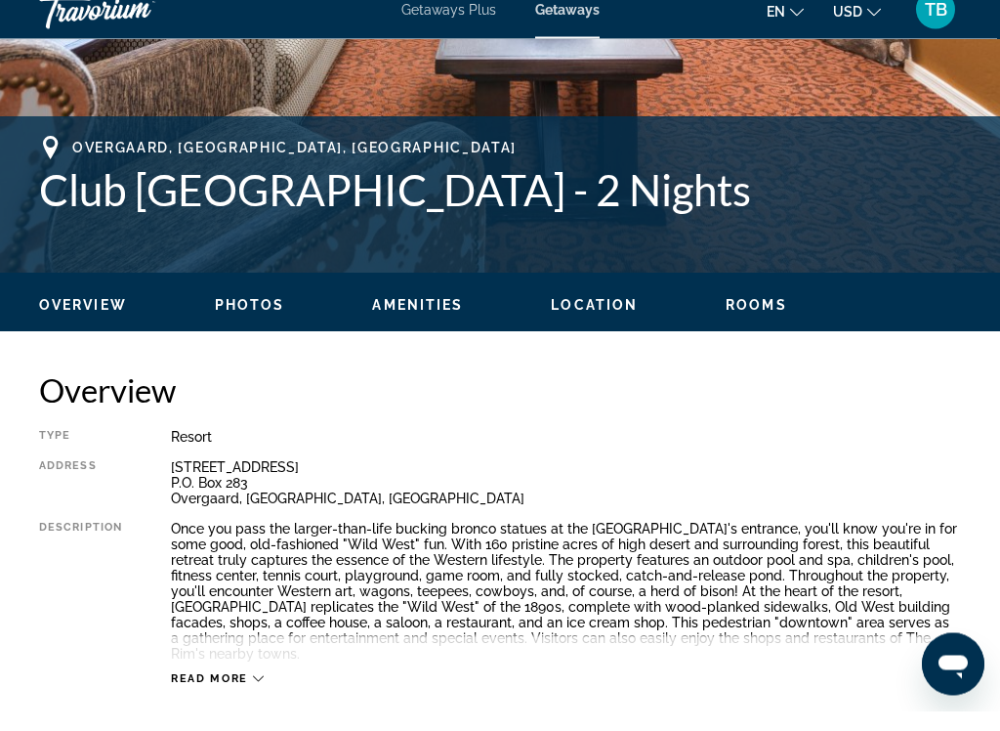
scroll to position [697, 0]
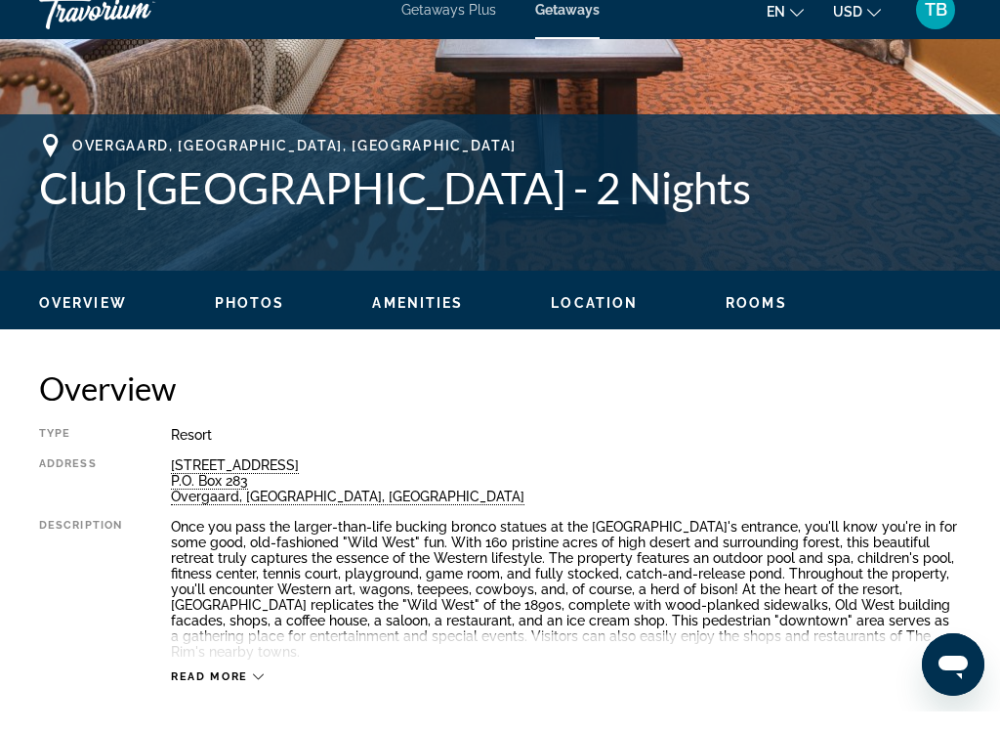
click at [247, 315] on span "Photos" at bounding box center [250, 323] width 70 height 16
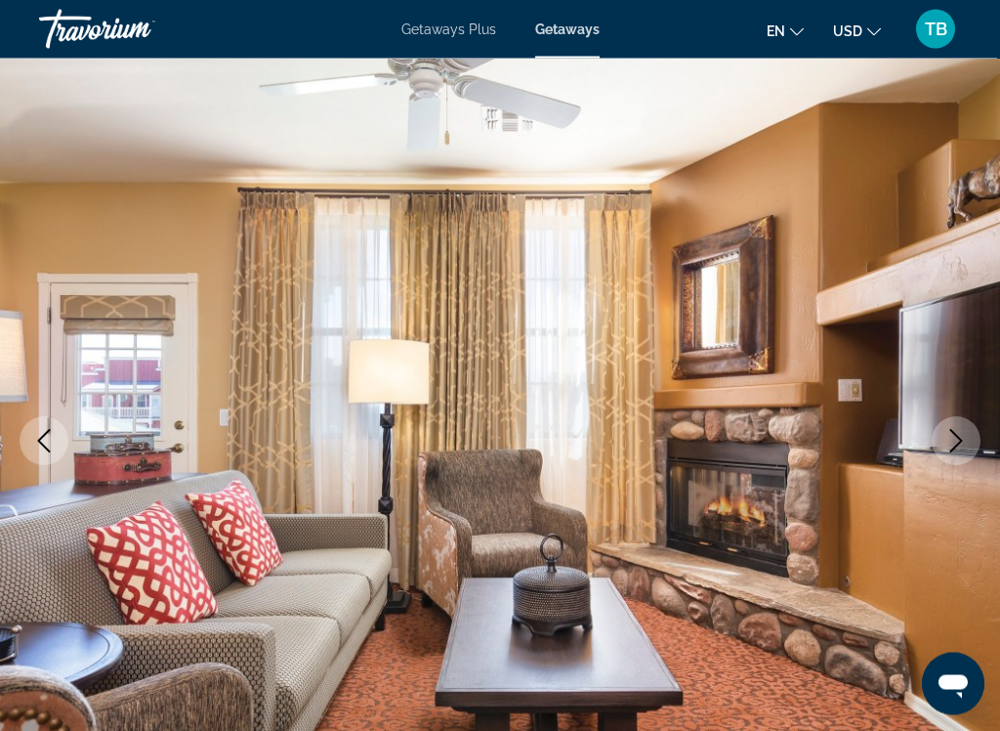
scroll to position [0, 0]
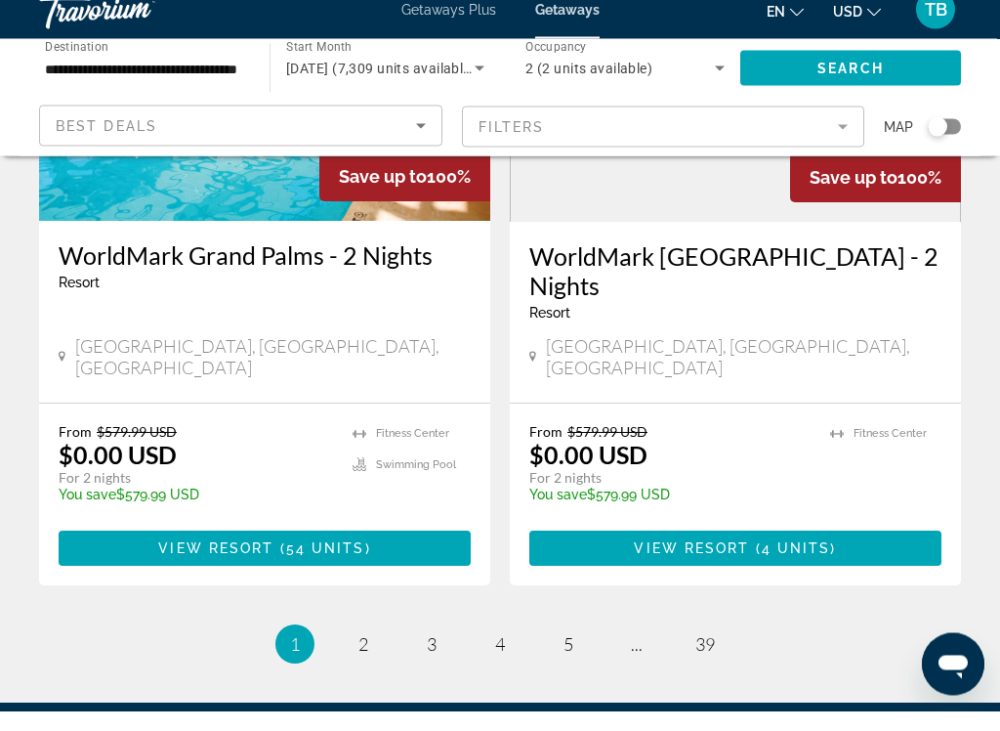
scroll to position [3995, 0]
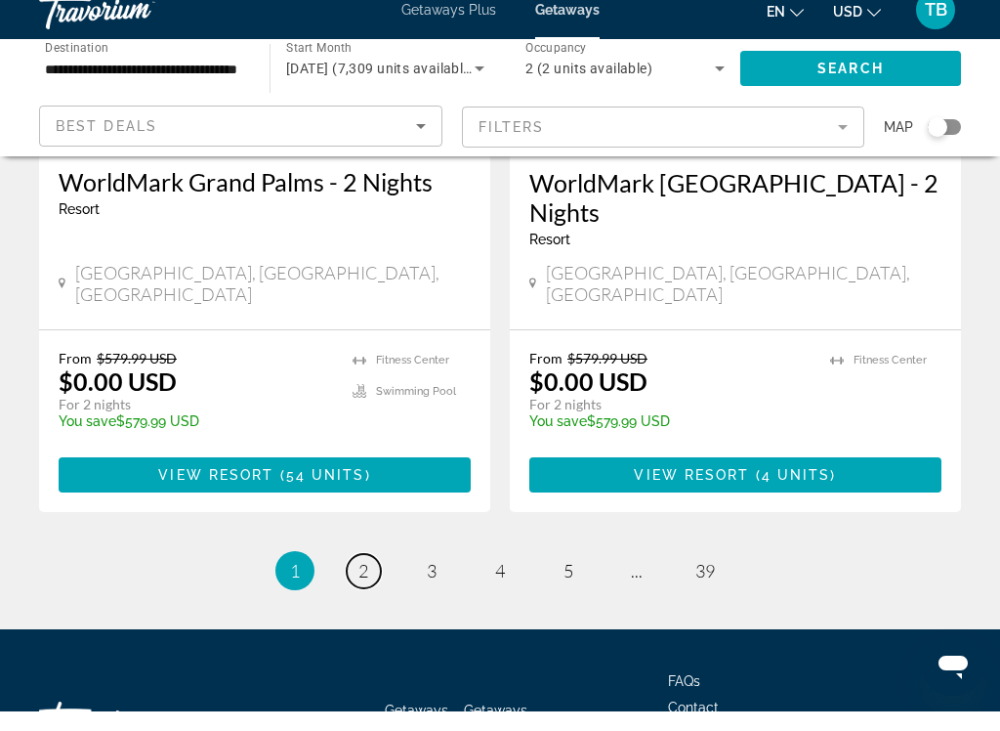
click at [373, 573] on link "page 2" at bounding box center [364, 590] width 34 height 34
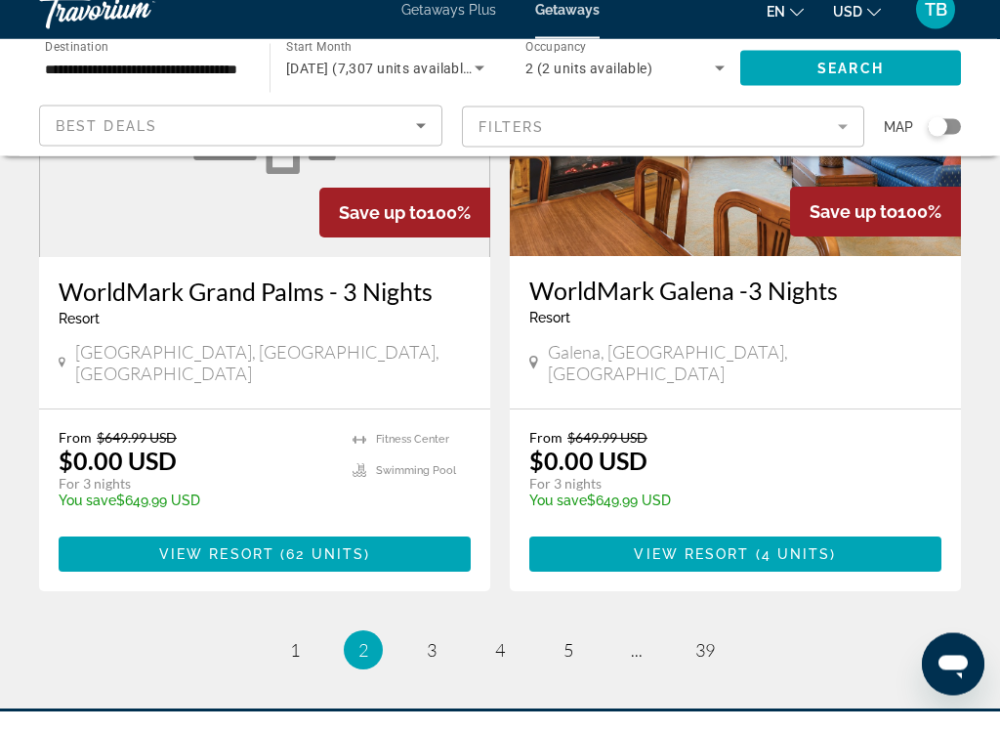
scroll to position [3879, 0]
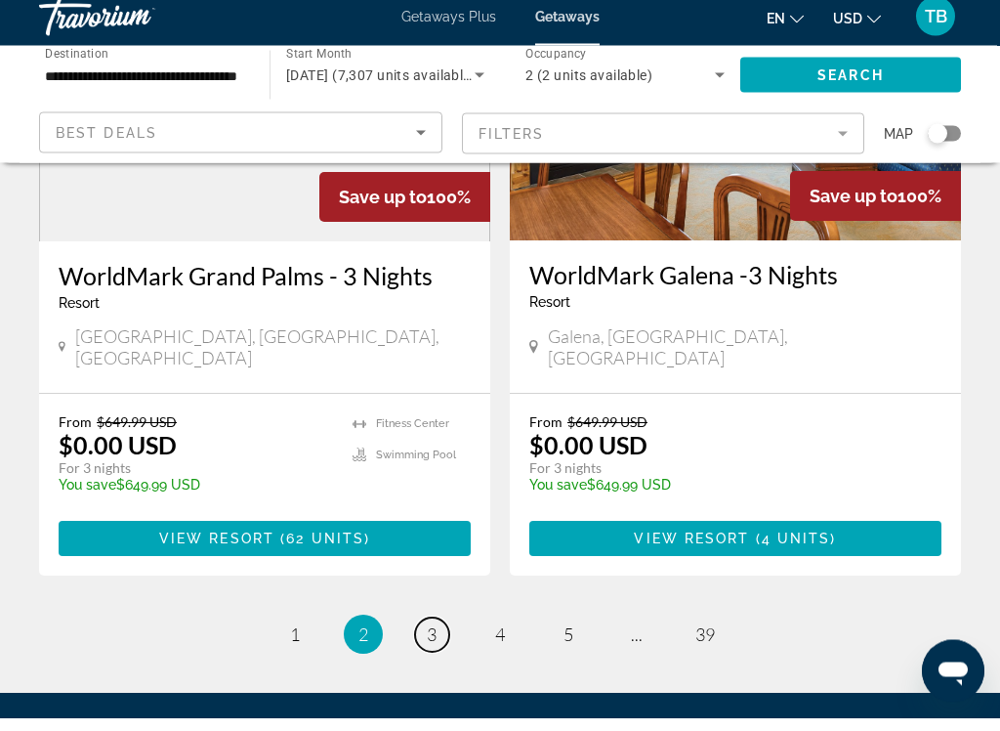
click at [444, 631] on link "page 3" at bounding box center [432, 648] width 34 height 34
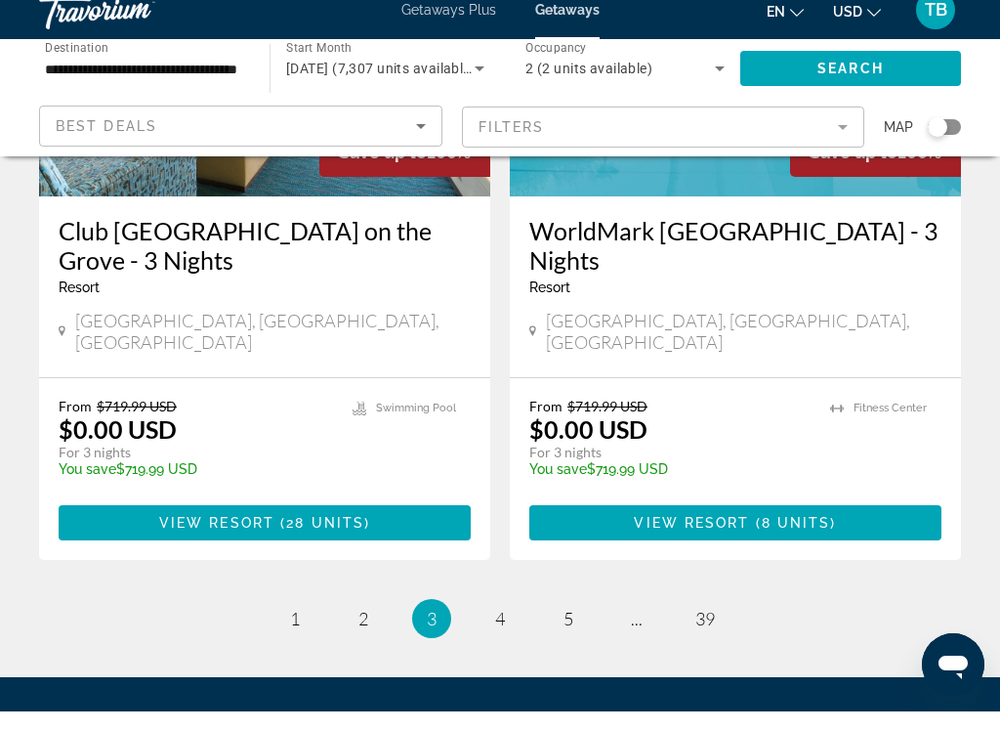
scroll to position [3889, 0]
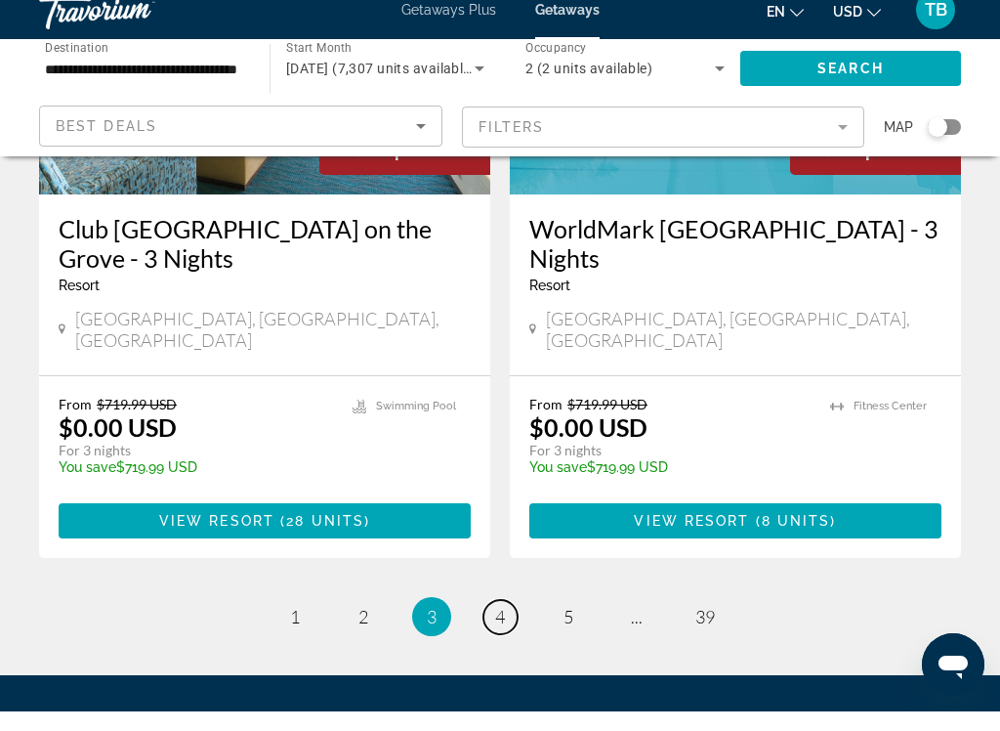
click at [499, 619] on link "page 4" at bounding box center [501, 636] width 34 height 34
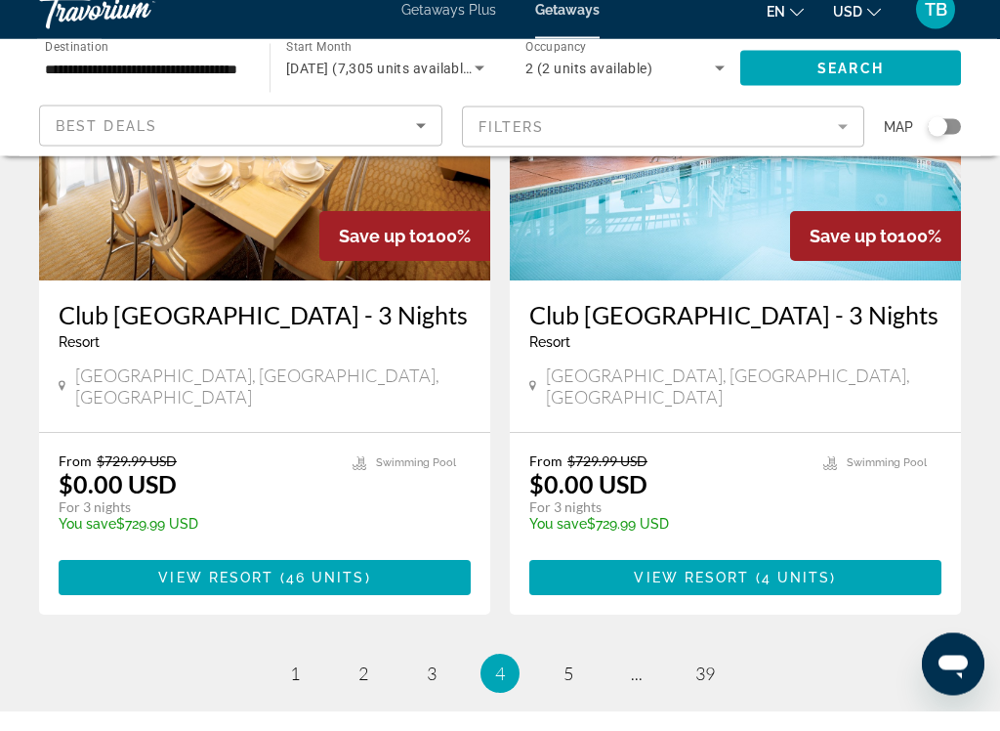
scroll to position [3832, 0]
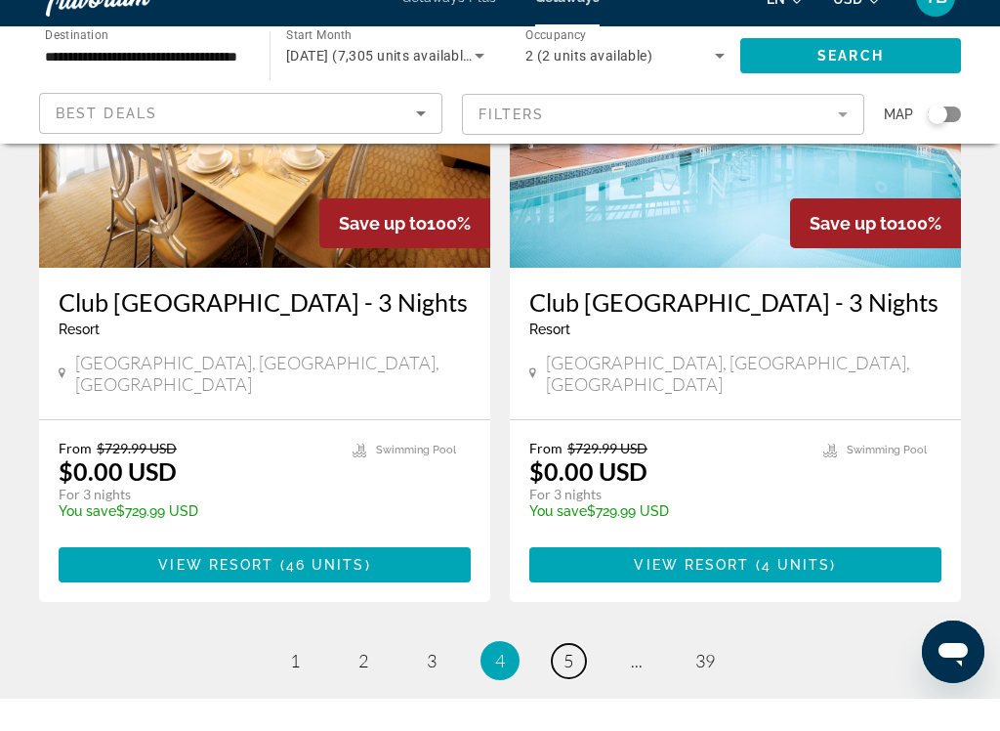
click at [569, 682] on span "5" at bounding box center [569, 692] width 10 height 21
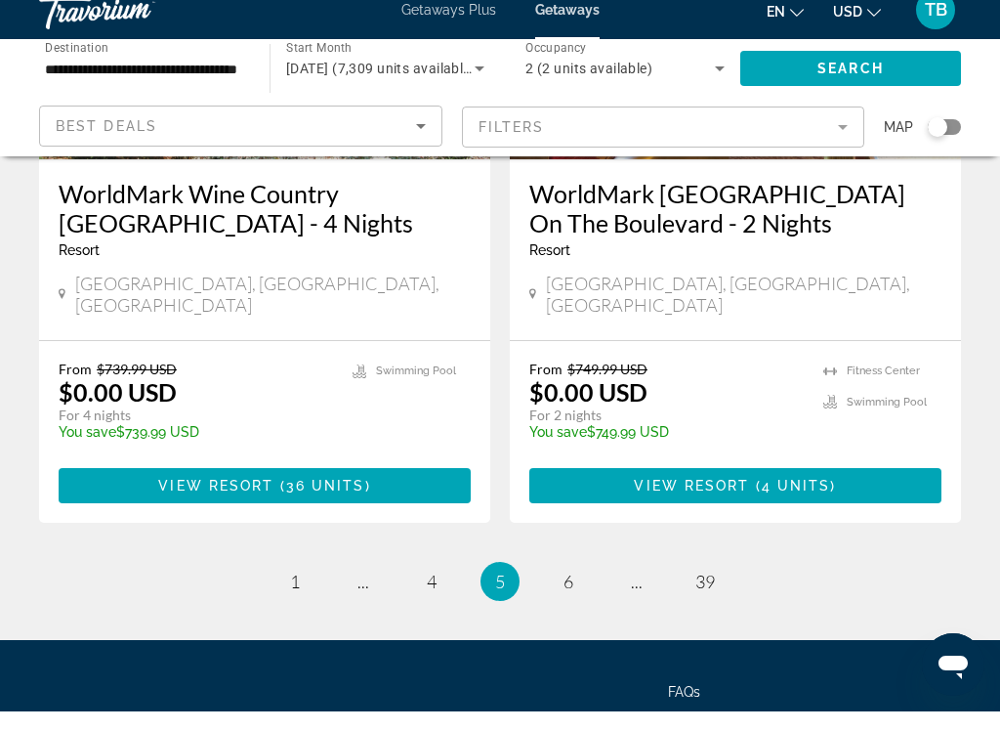
scroll to position [3936, 0]
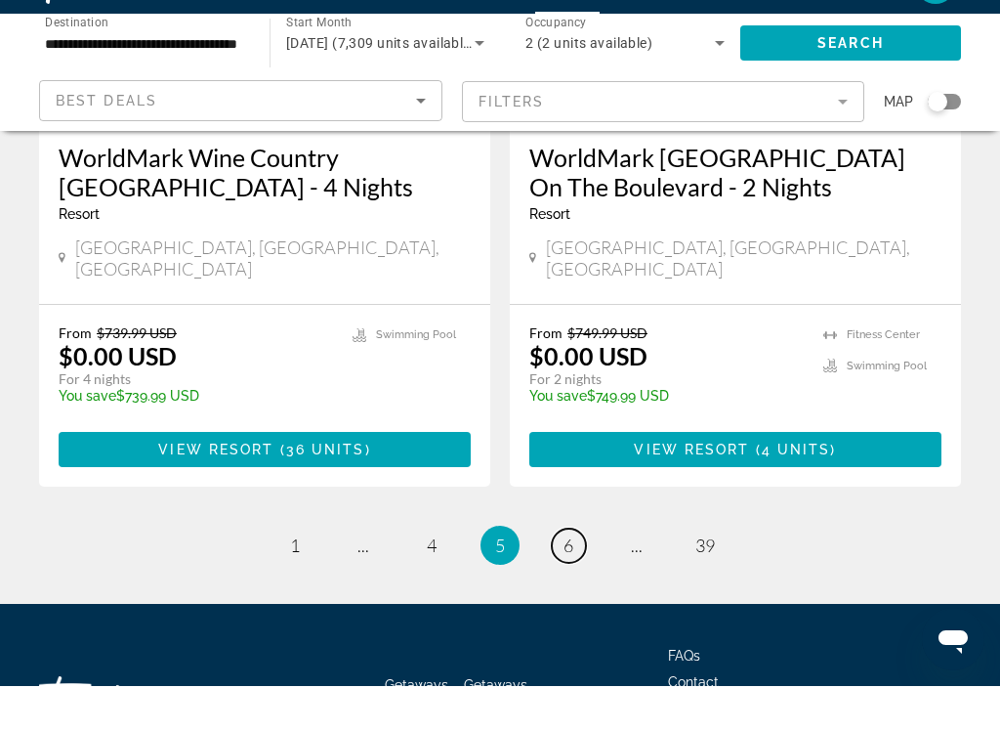
click at [565, 579] on span "6" at bounding box center [569, 589] width 10 height 21
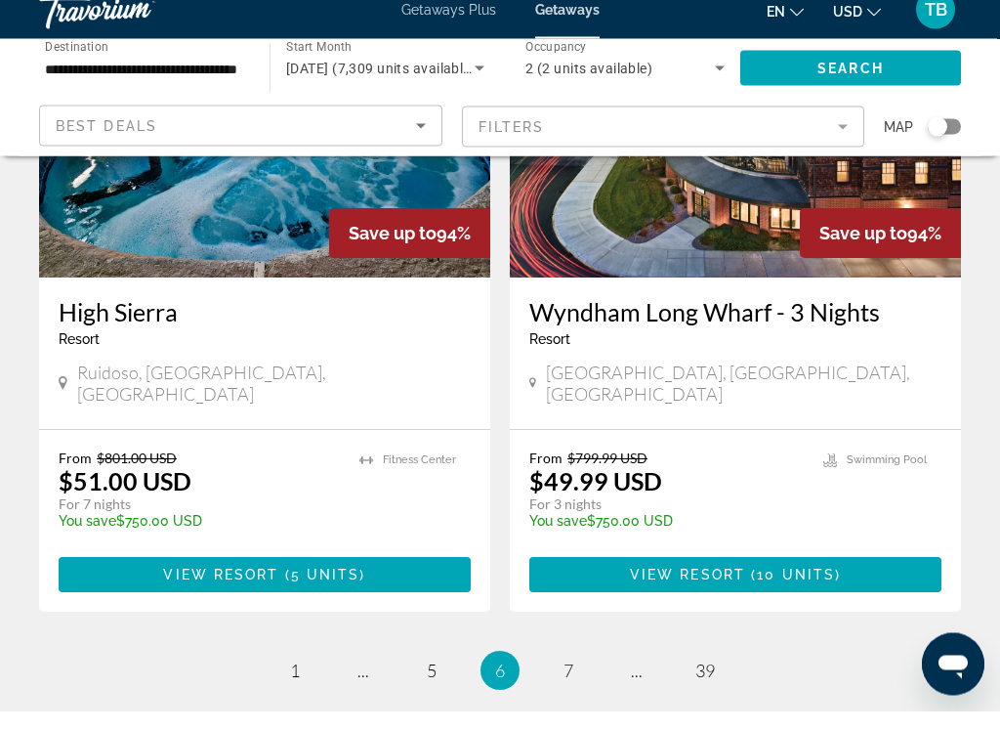
scroll to position [3876, 0]
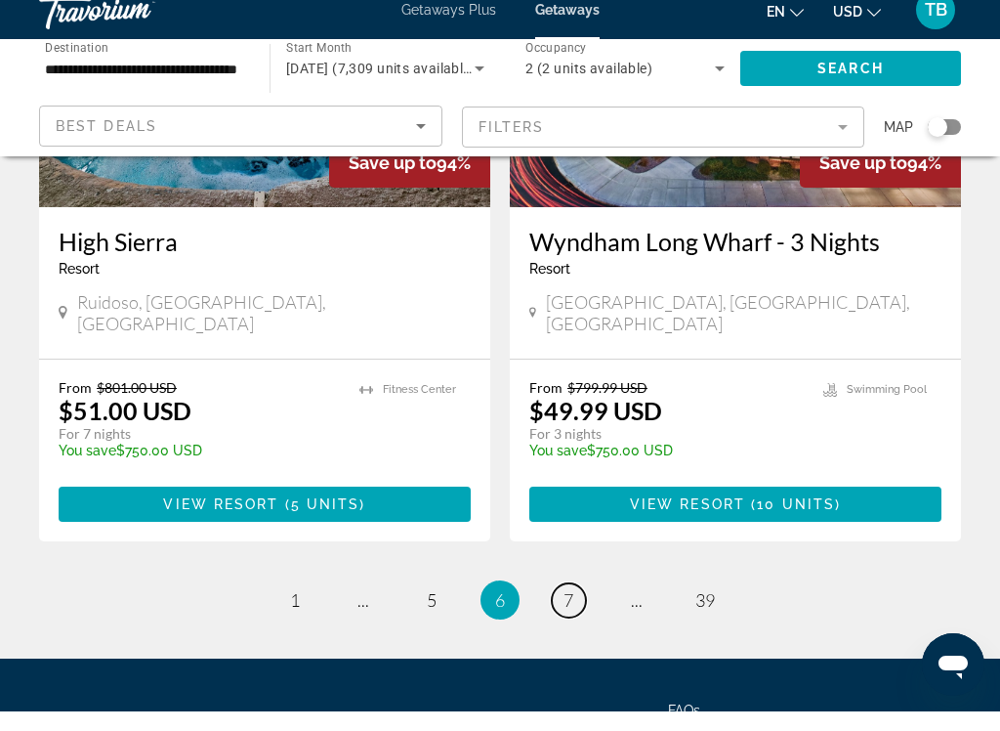
click at [571, 603] on link "page 7" at bounding box center [569, 620] width 34 height 34
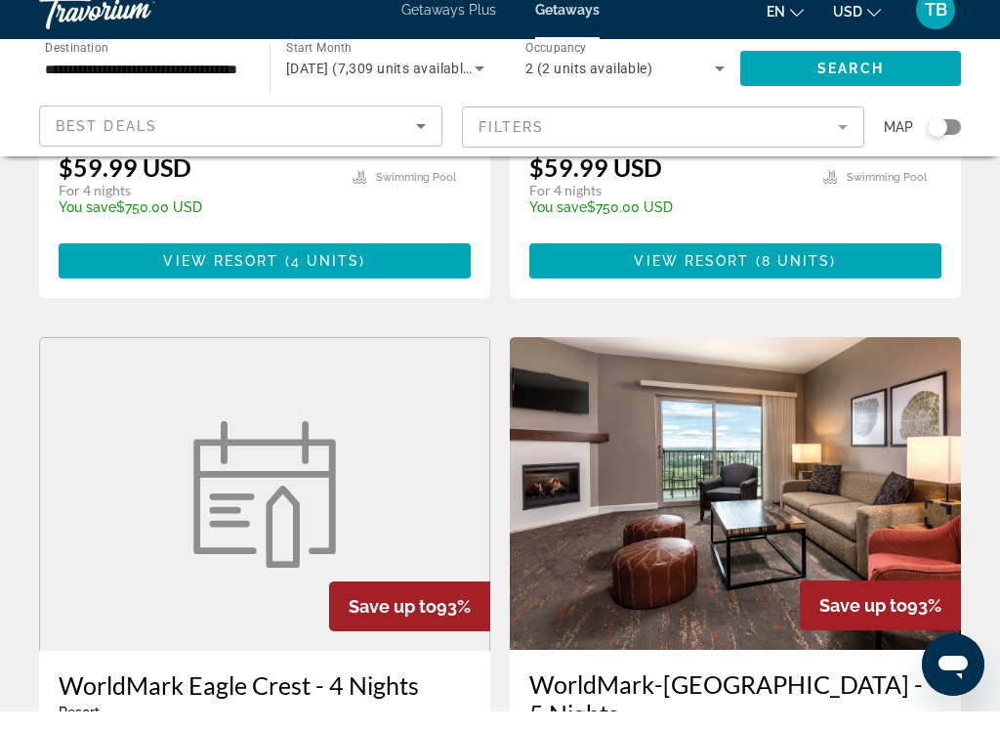
scroll to position [2052, 0]
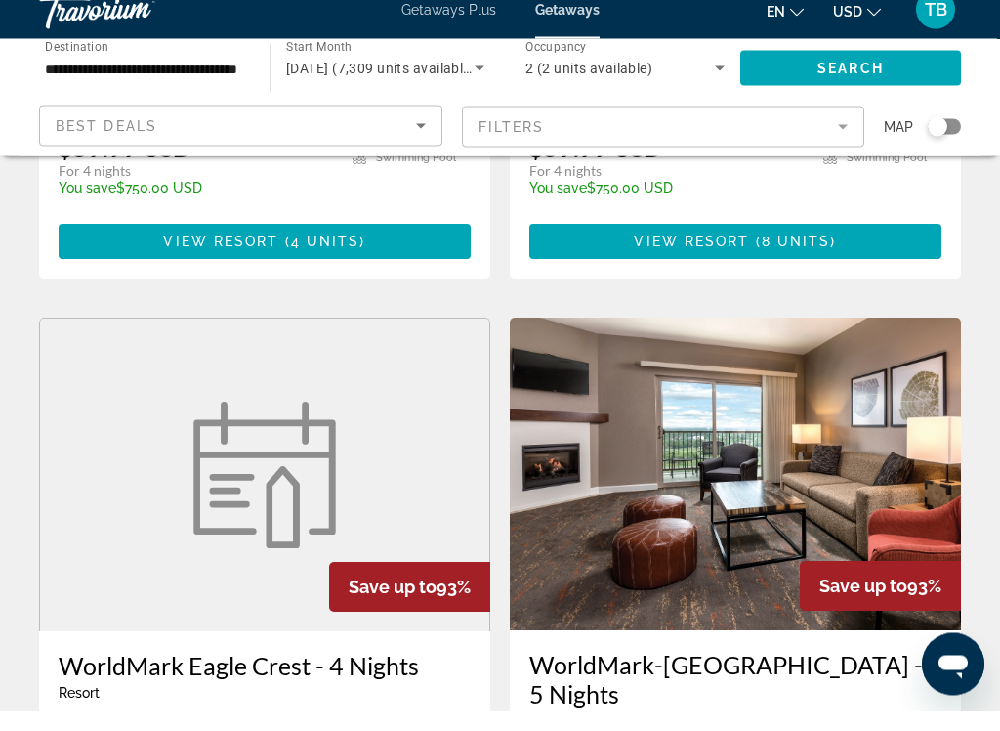
click at [998, 318] on div "7,309 Getaways units available across 462 Resorts Save up to 94% [GEOGRAPHIC_DA…" at bounding box center [500, 318] width 1000 height 4350
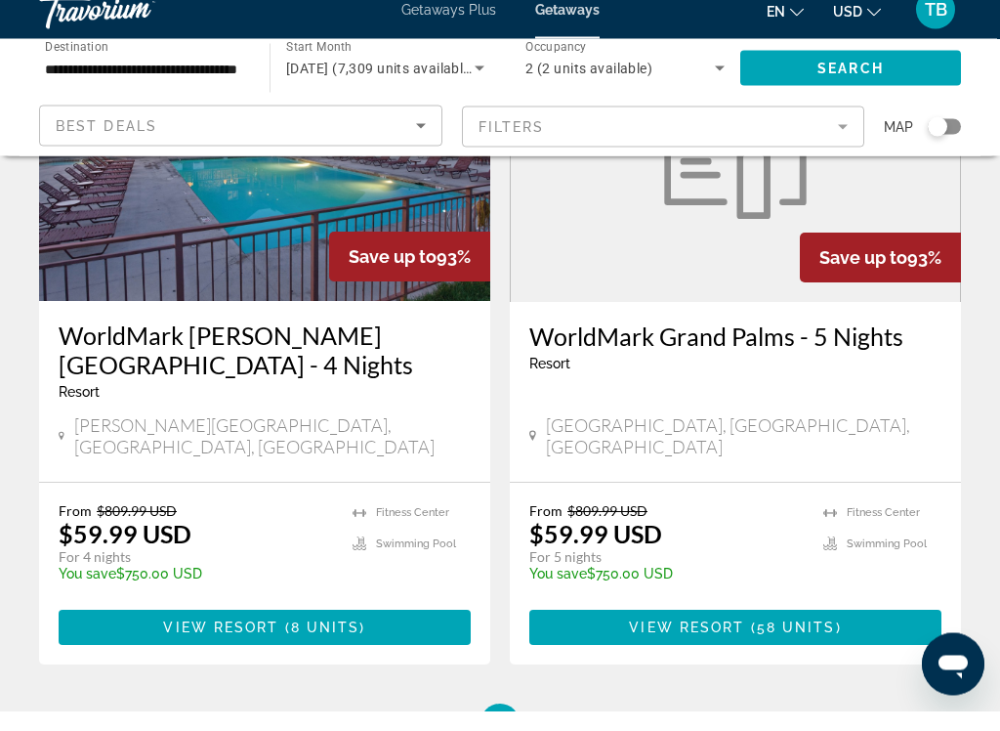
scroll to position [3787, 0]
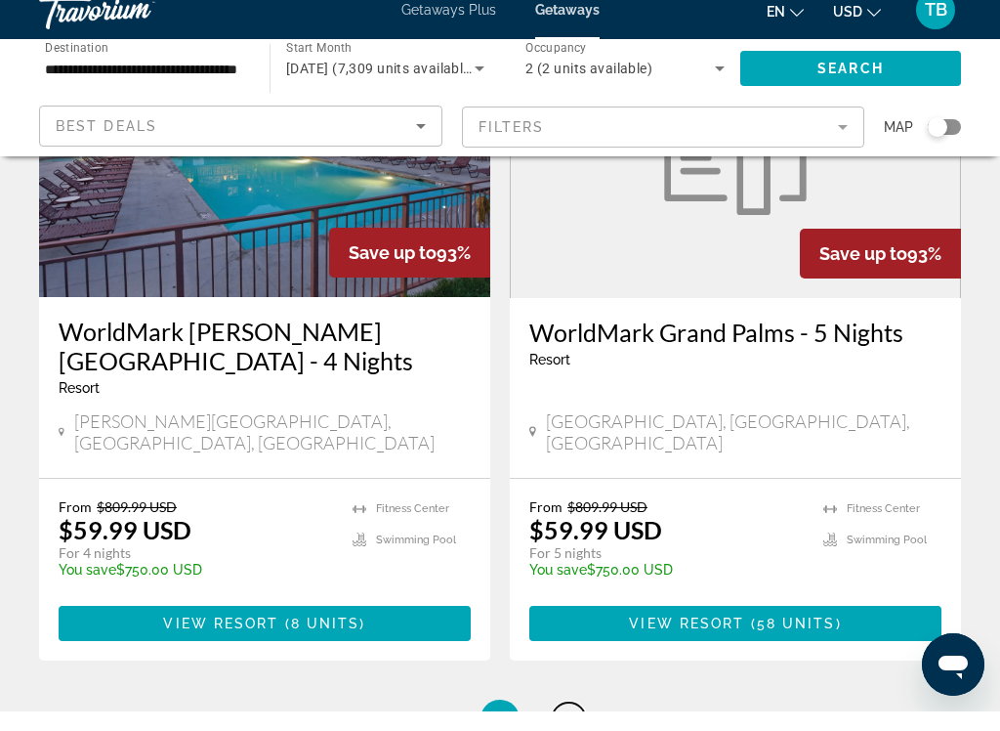
click at [576, 722] on link "page 8" at bounding box center [569, 739] width 34 height 34
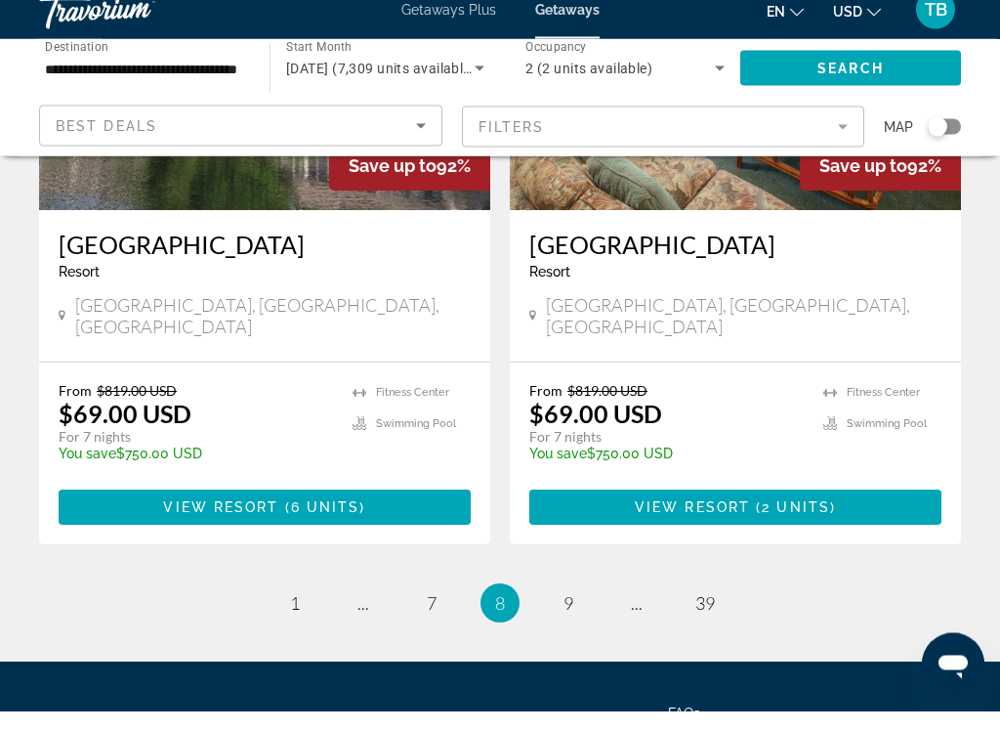
scroll to position [3907, 0]
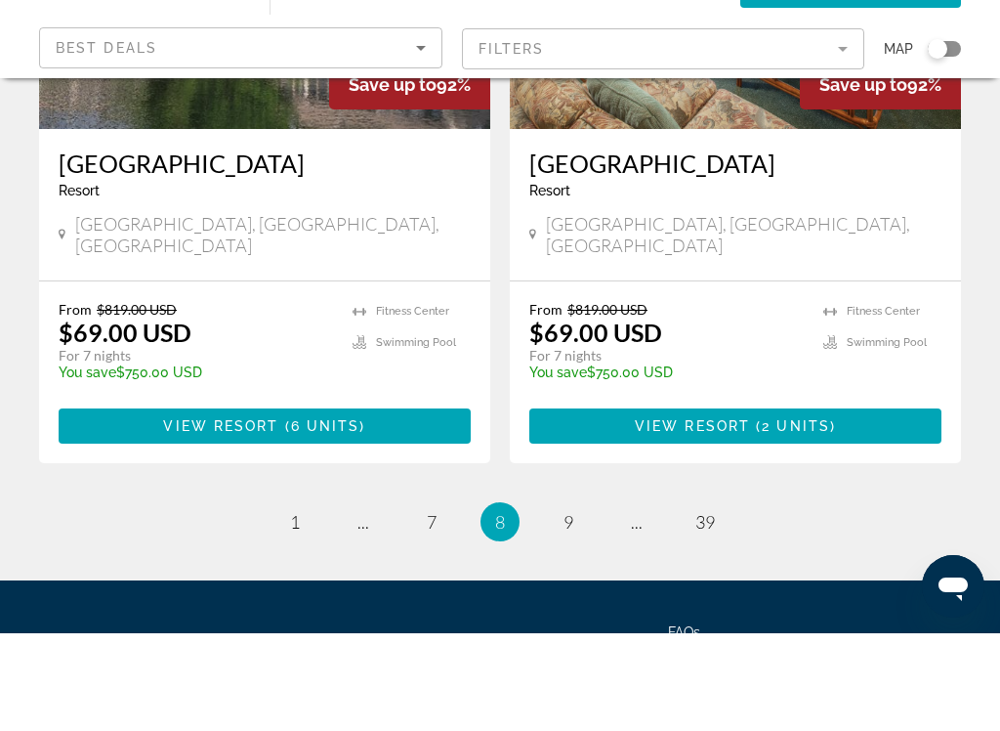
click at [583, 600] on ul "8 / 39 page 1 page ... page 7 You're on page 8 page 9 page ... page 39" at bounding box center [500, 619] width 922 height 39
click at [574, 603] on link "page 9" at bounding box center [569, 620] width 34 height 34
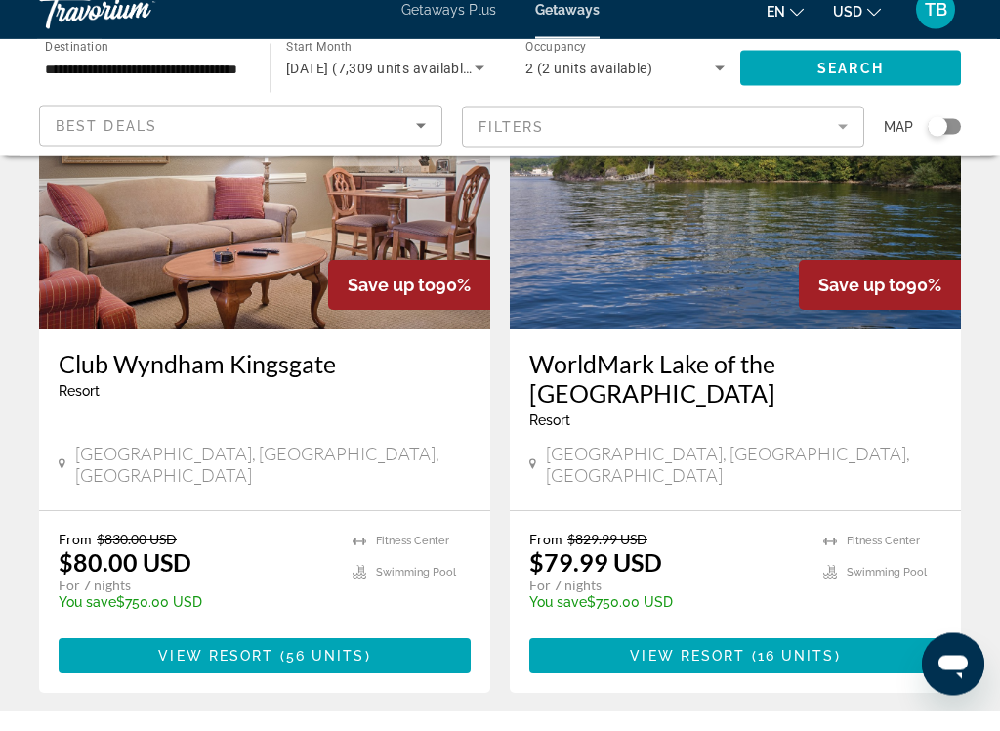
scroll to position [3726, 0]
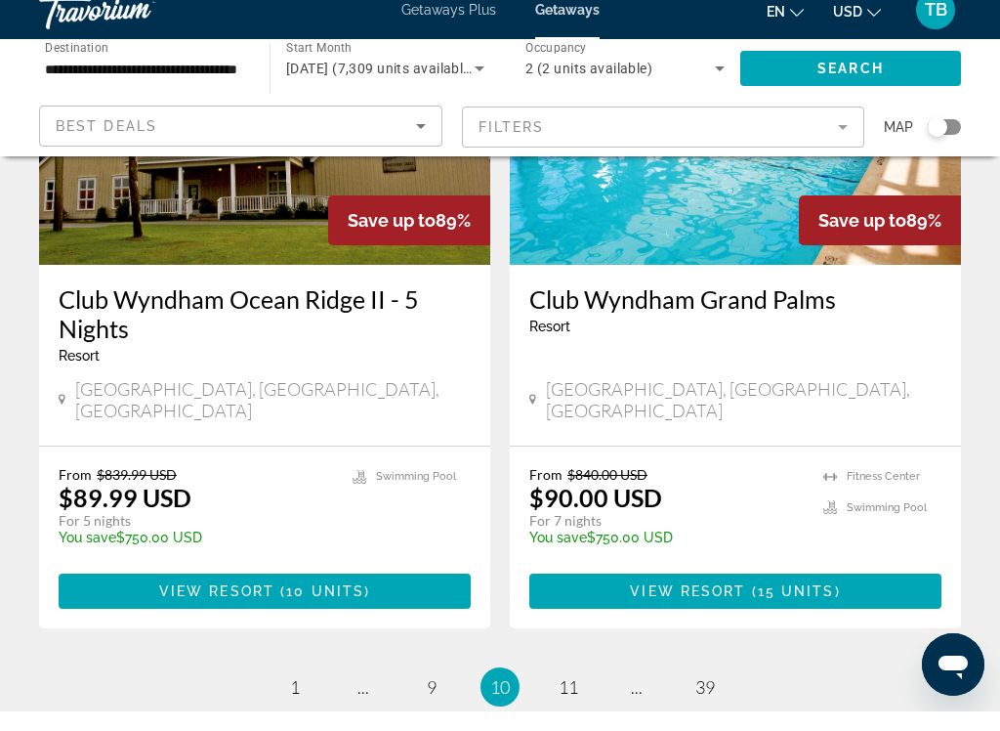
scroll to position [3791, 0]
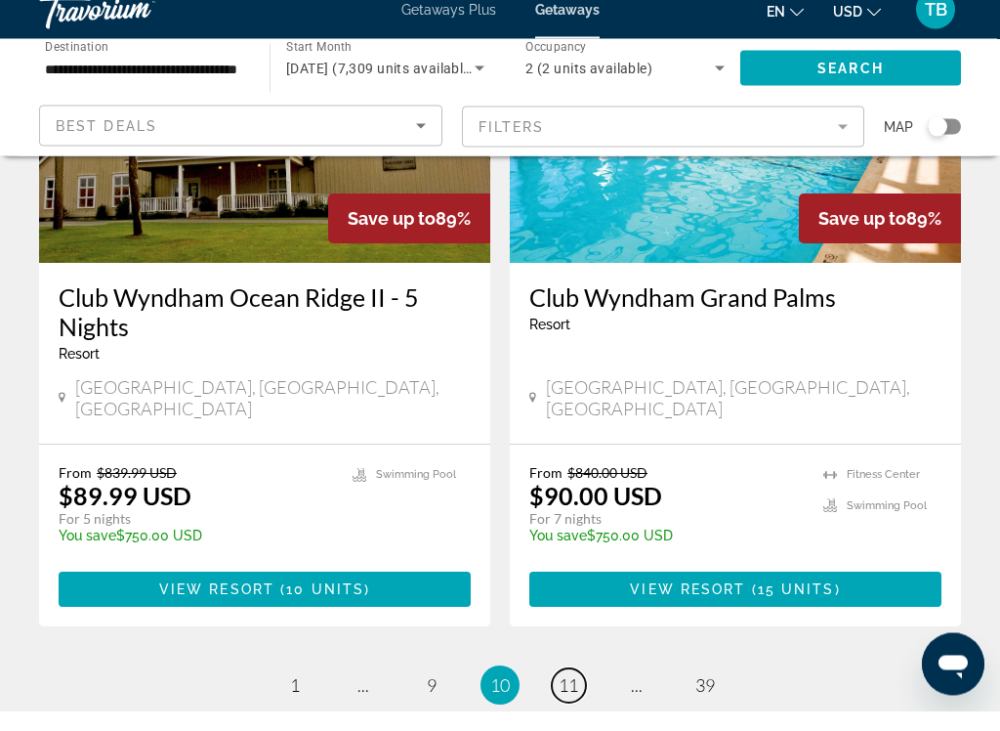
click at [582, 689] on link "page 11" at bounding box center [569, 706] width 34 height 34
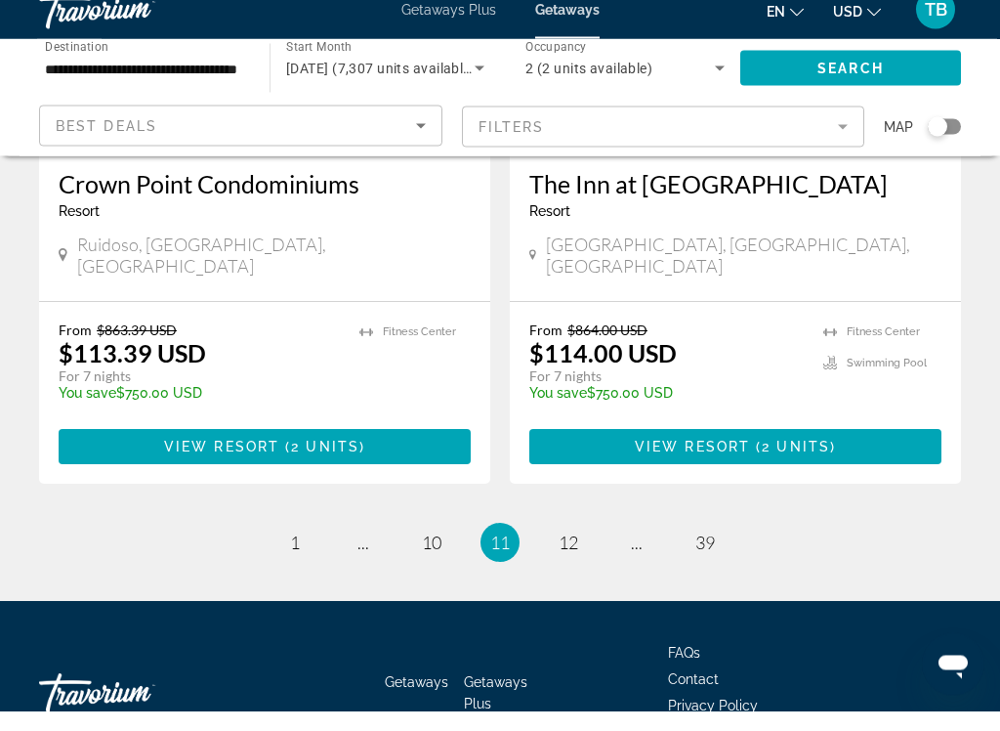
scroll to position [3863, 0]
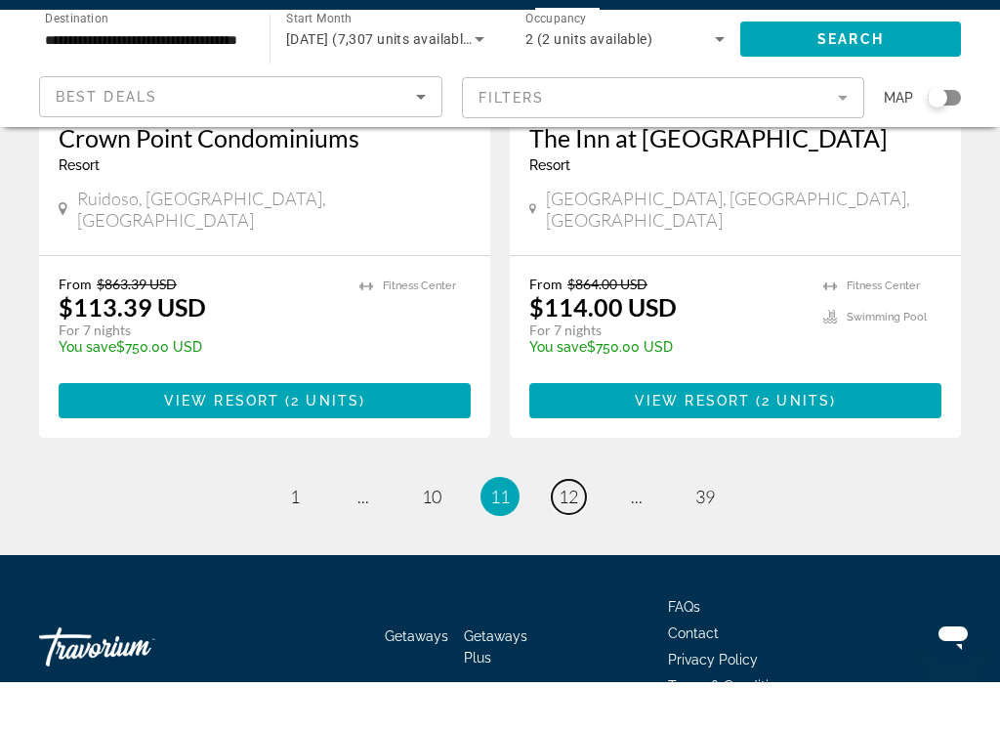
click at [583, 528] on link "page 12" at bounding box center [569, 545] width 34 height 34
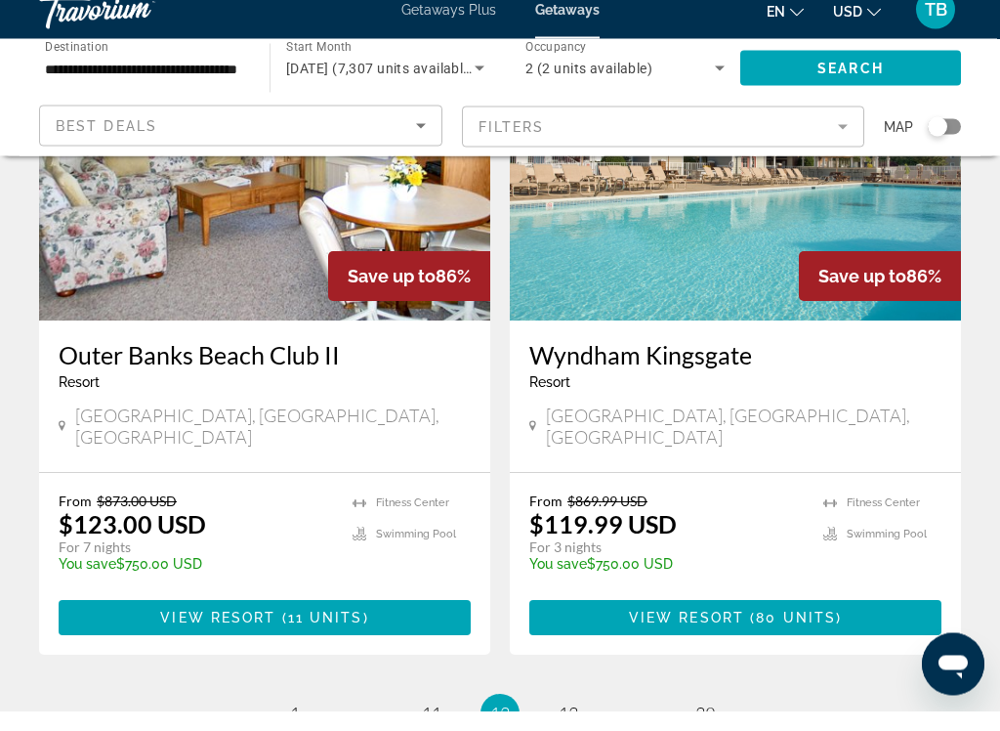
scroll to position [3704, 0]
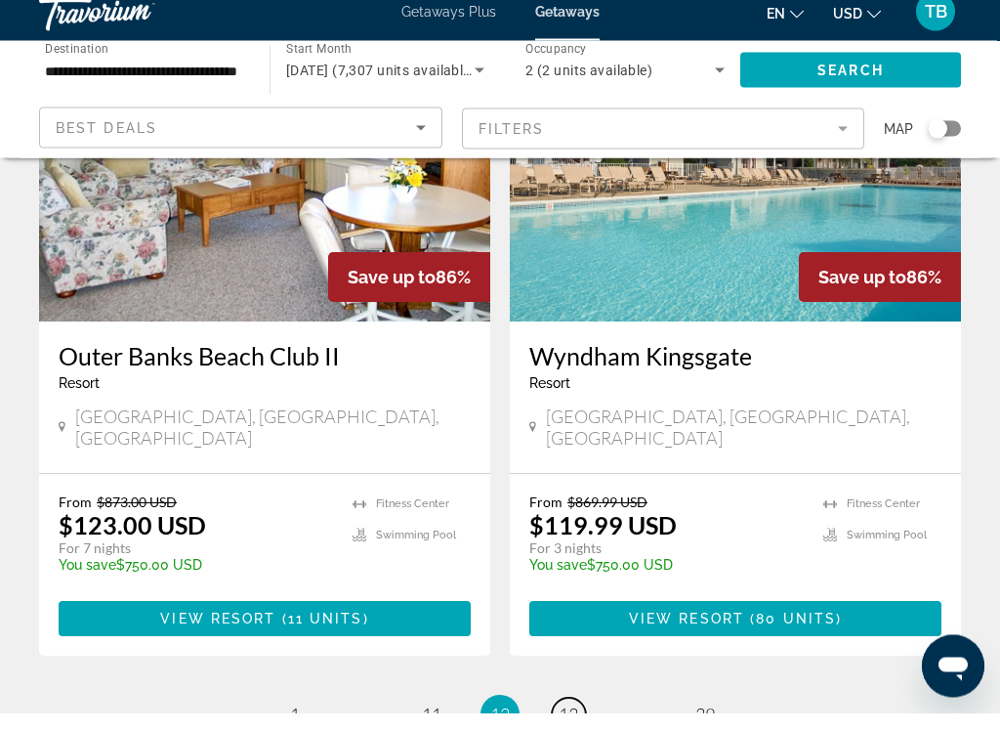
click at [582, 716] on link "page 13" at bounding box center [569, 733] width 34 height 34
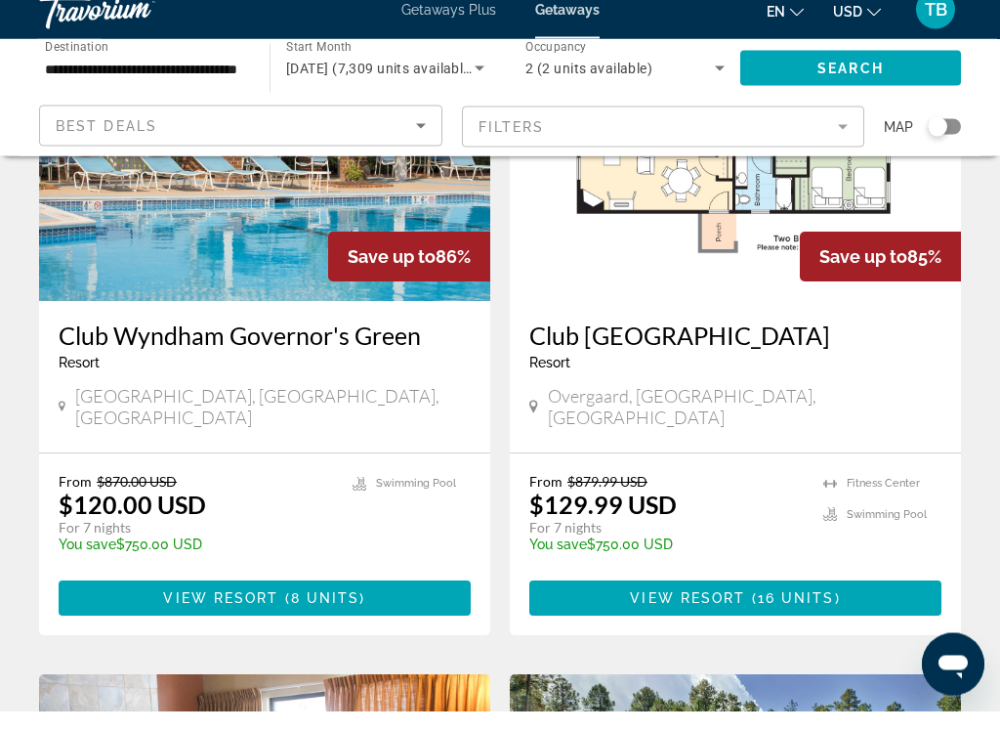
scroll to position [951, 0]
click at [778, 610] on span "16 units" at bounding box center [796, 618] width 77 height 16
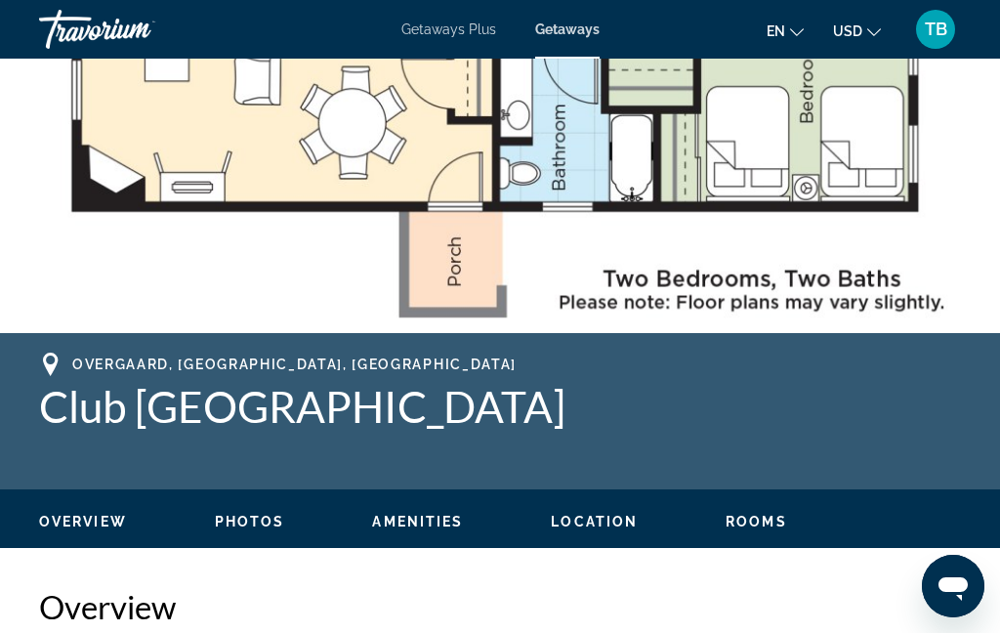
scroll to position [379, 0]
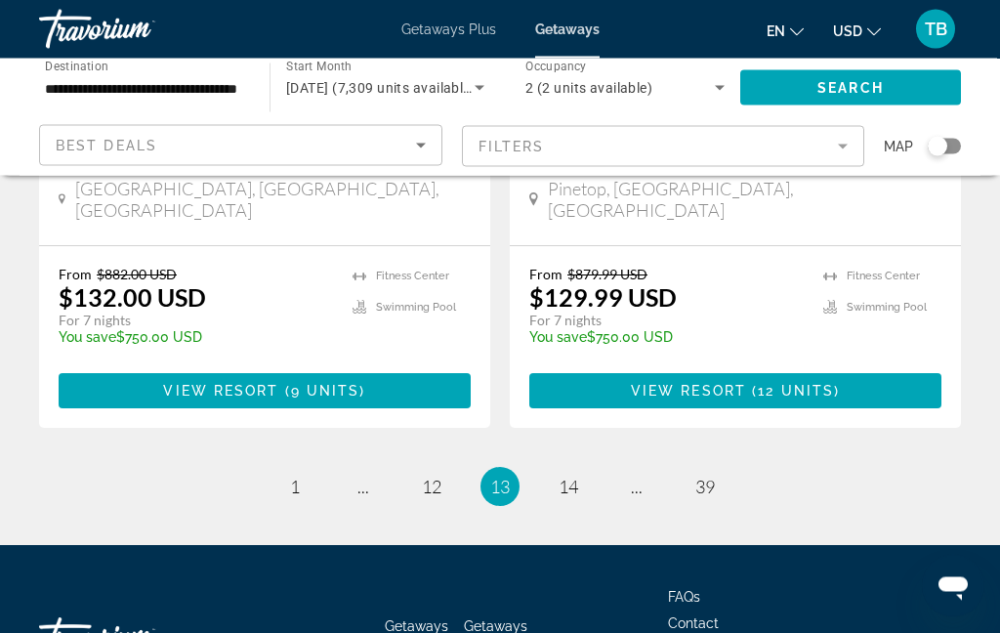
scroll to position [3920, 0]
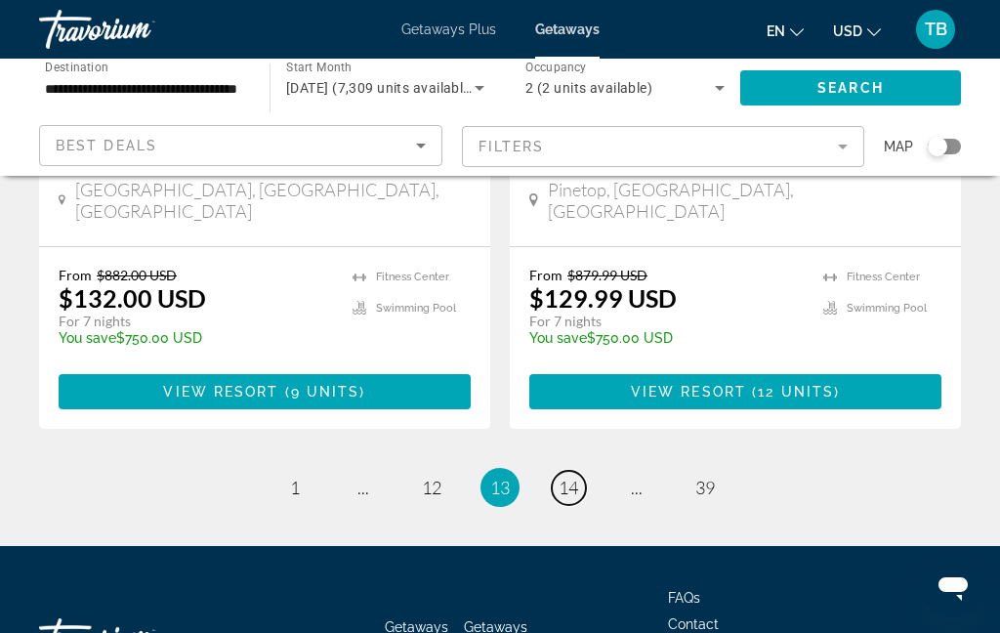
click at [576, 477] on span "14" at bounding box center [569, 487] width 20 height 21
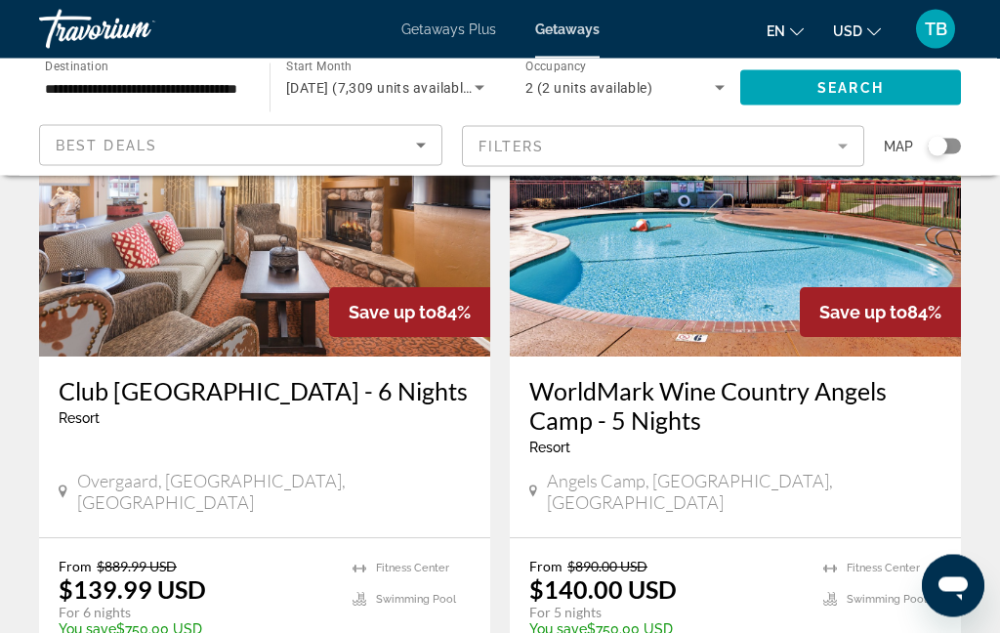
scroll to position [3775, 0]
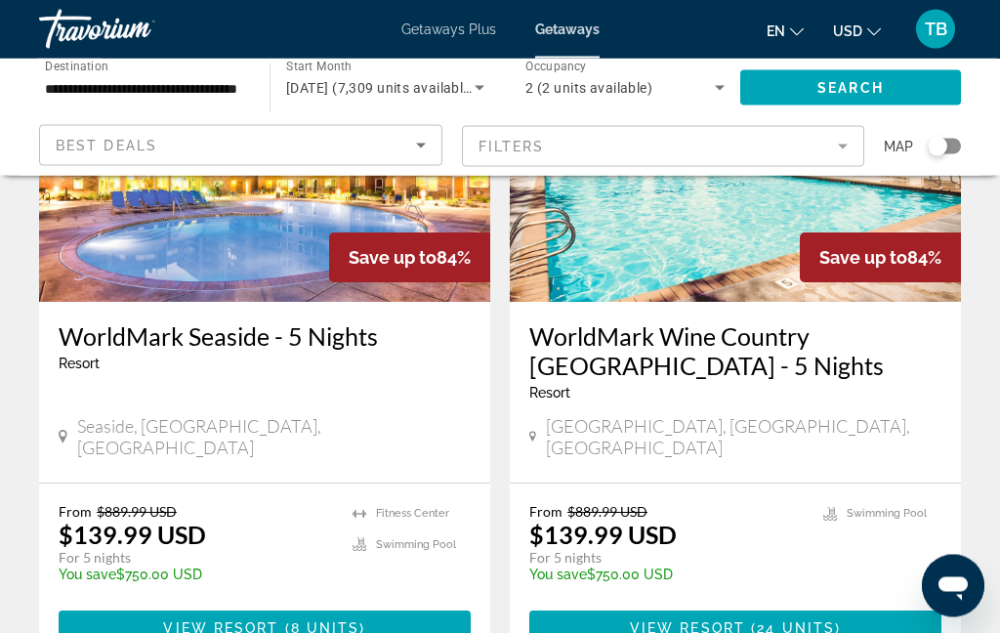
scroll to position [3748, 0]
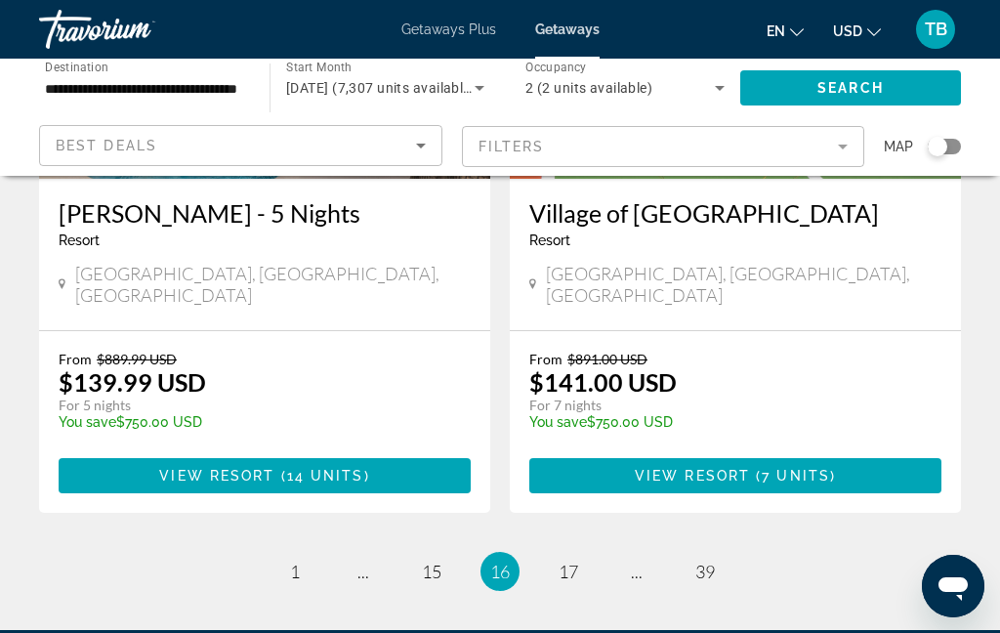
scroll to position [3900, 0]
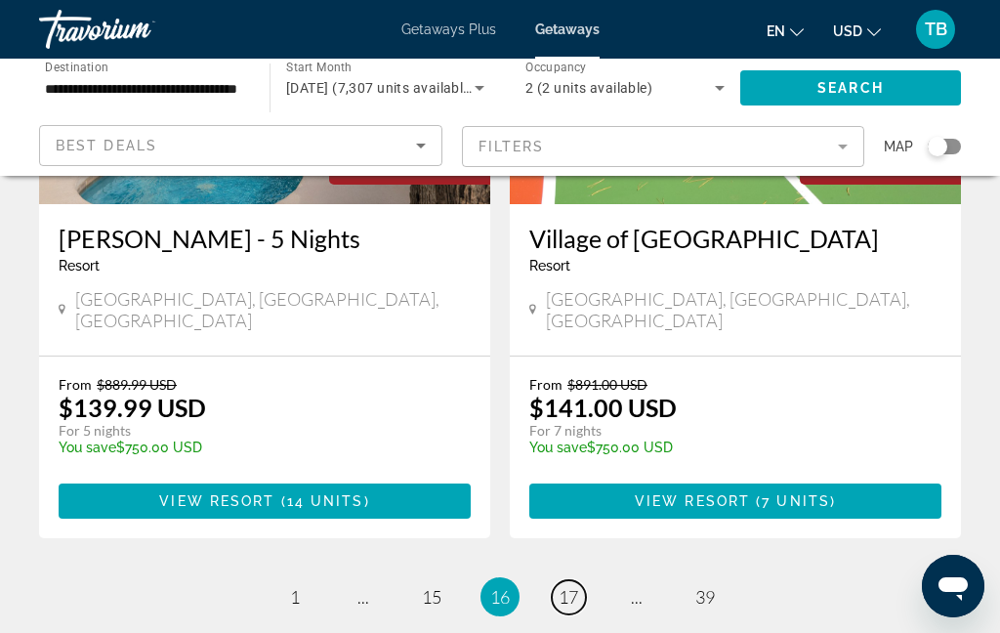
click at [578, 580] on link "page 17" at bounding box center [569, 597] width 34 height 34
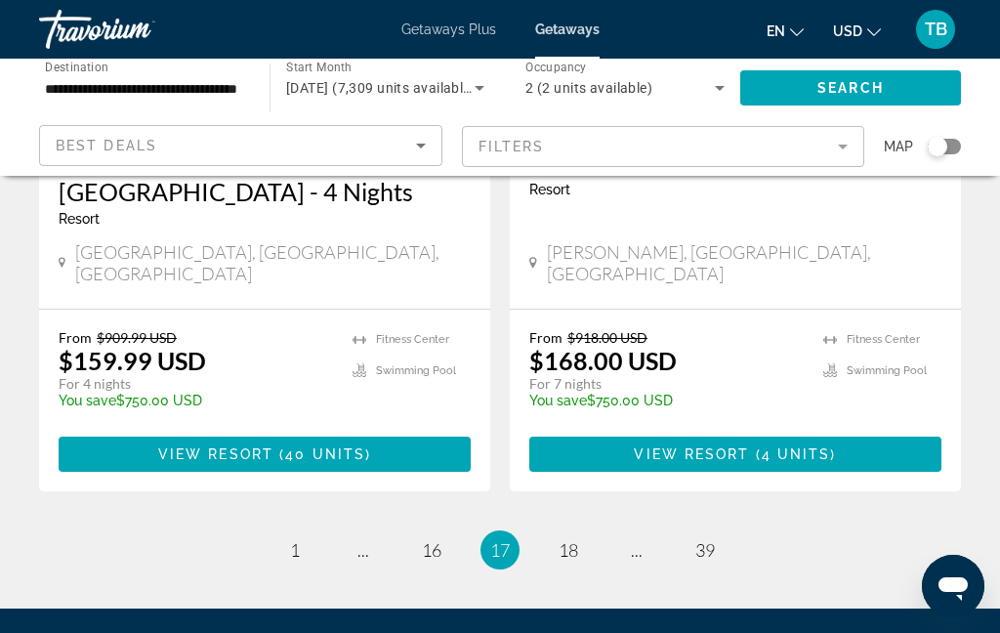
scroll to position [3909, 0]
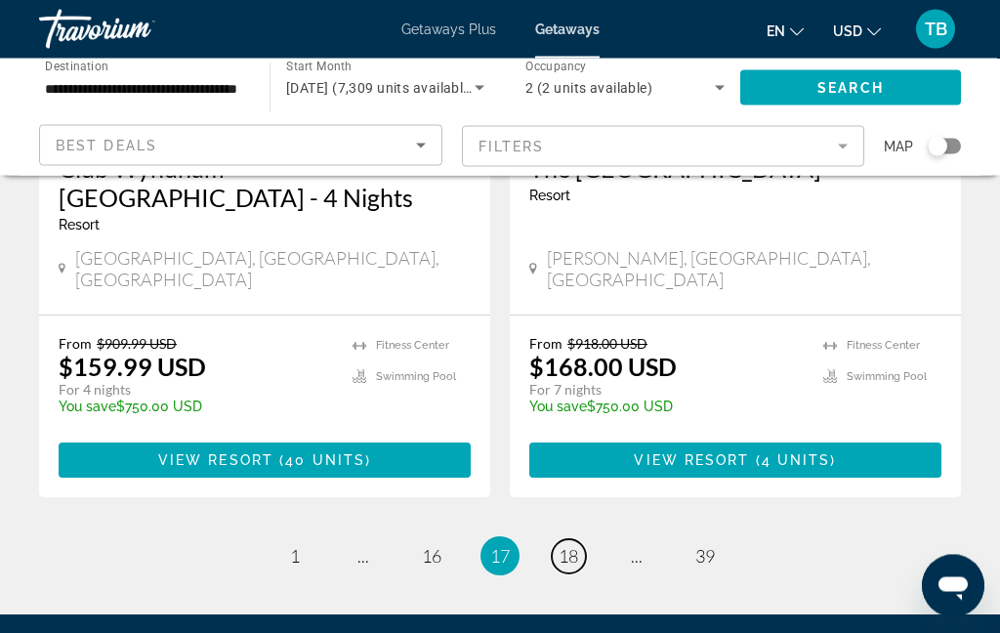
click at [576, 540] on link "page 18" at bounding box center [569, 557] width 34 height 34
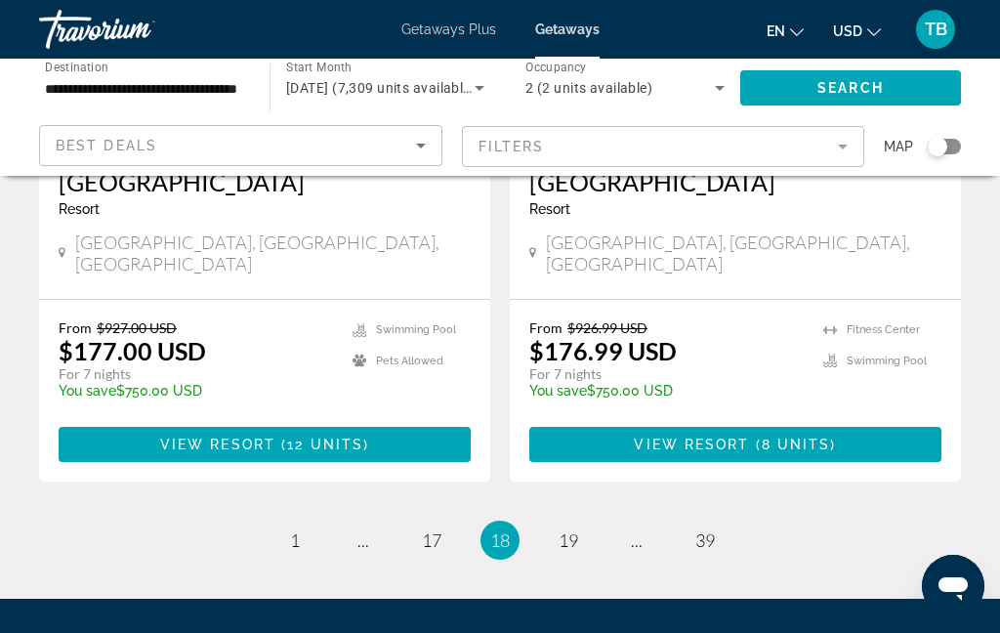
scroll to position [3954, 0]
click at [596, 522] on ul "18 / 39 page 1 page ... page 17 You're on page 18 page 19 page ... page 39" at bounding box center [500, 541] width 922 height 39
click at [573, 530] on span "19" at bounding box center [569, 540] width 20 height 21
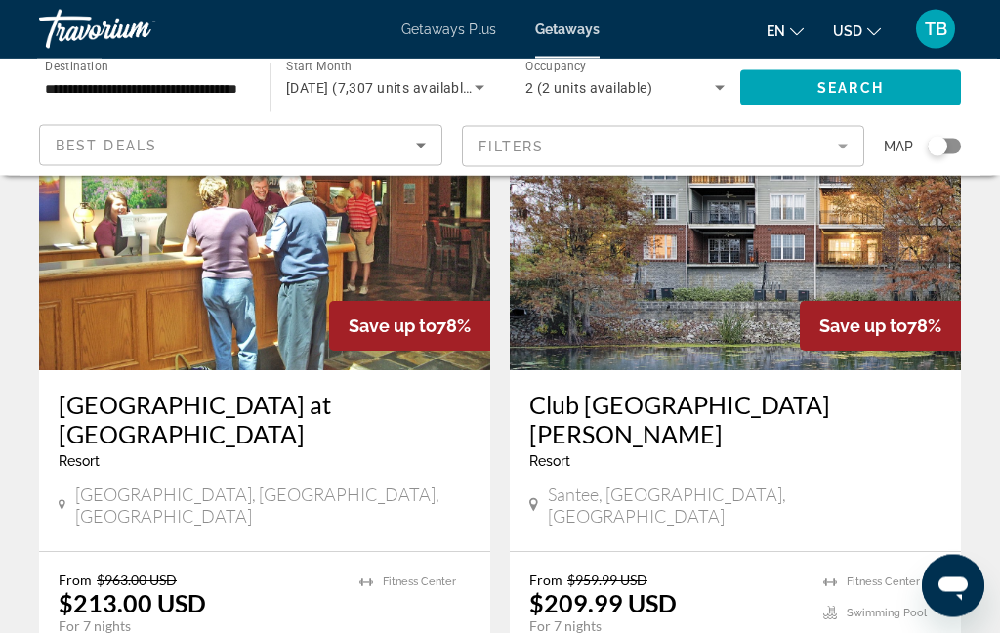
scroll to position [3735, 0]
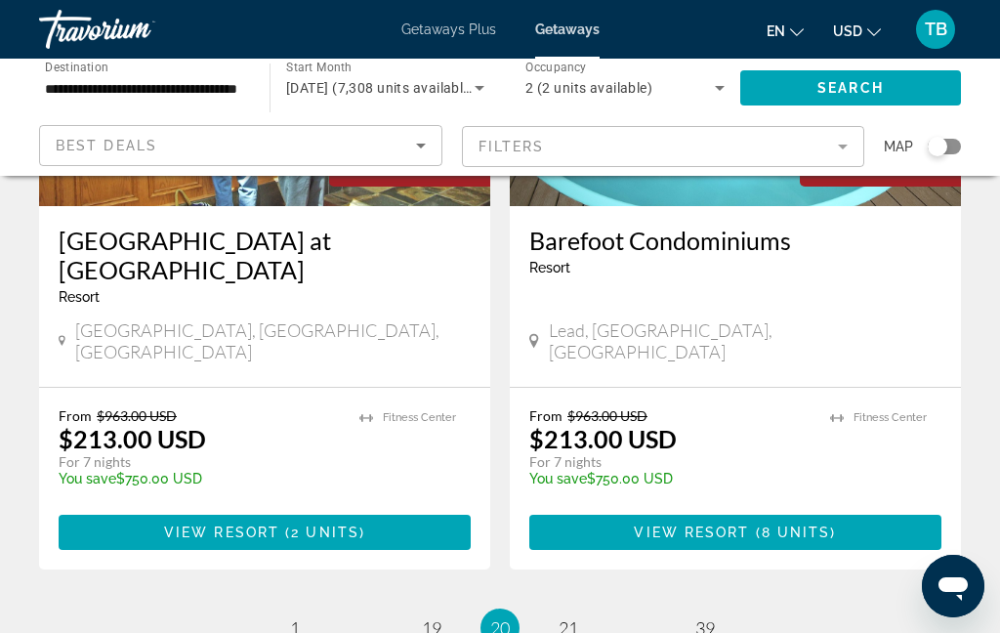
scroll to position [3897, 0]
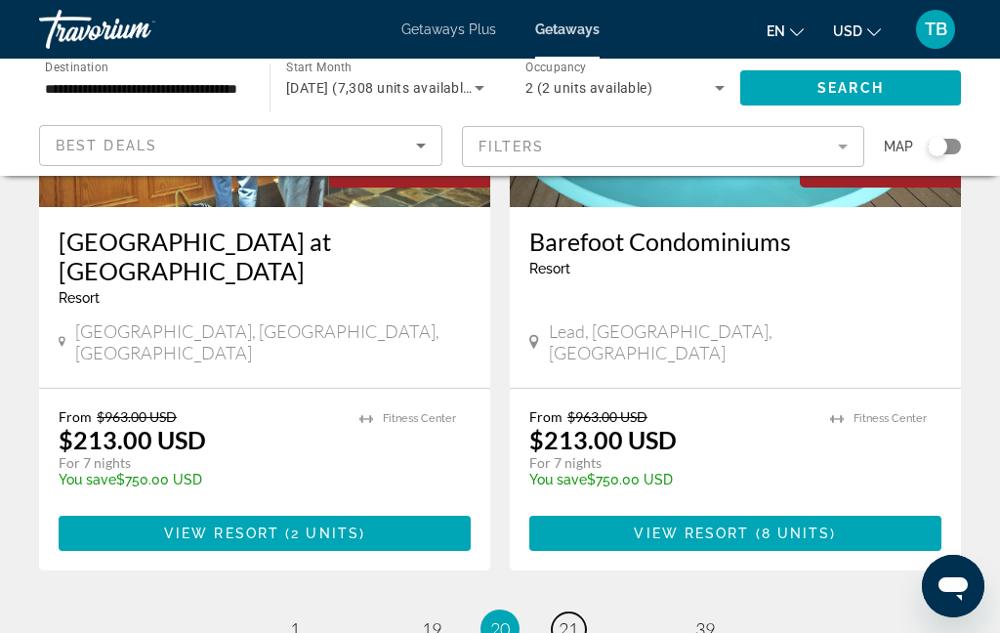
click at [584, 613] on link "page 21" at bounding box center [569, 630] width 34 height 34
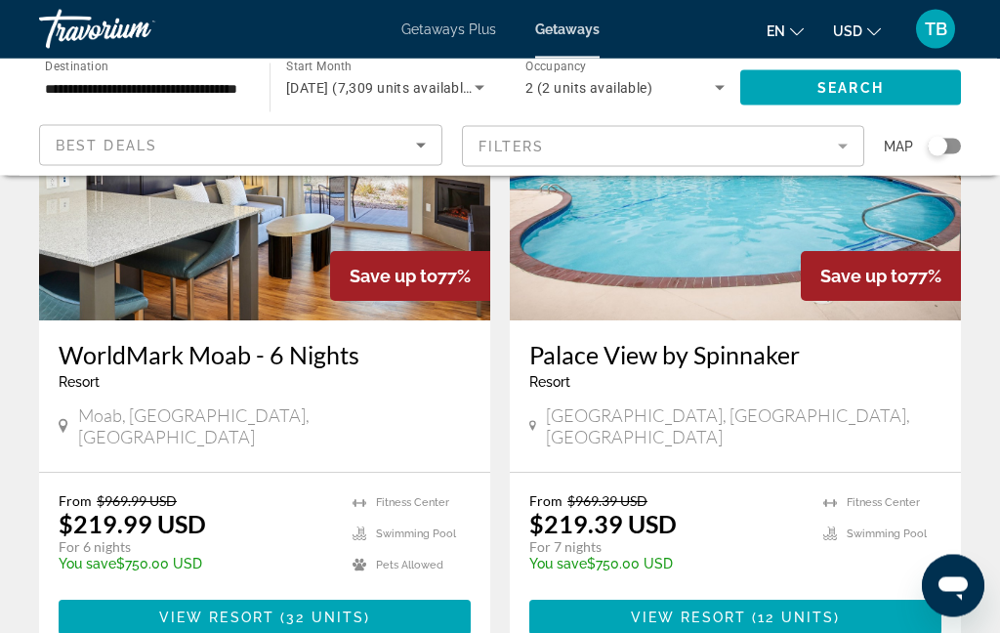
scroll to position [3696, 0]
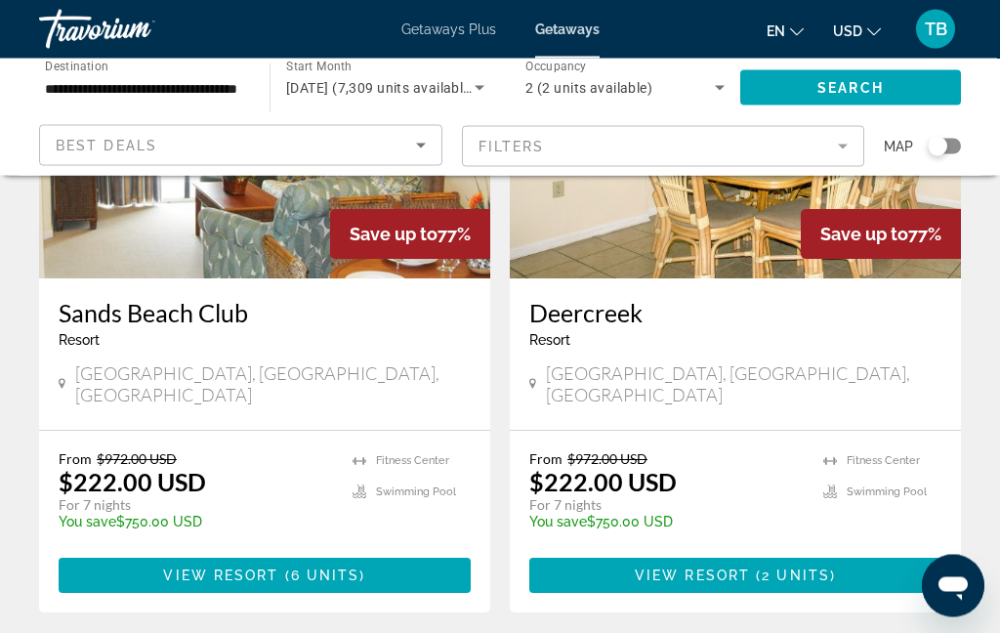
scroll to position [2337, 0]
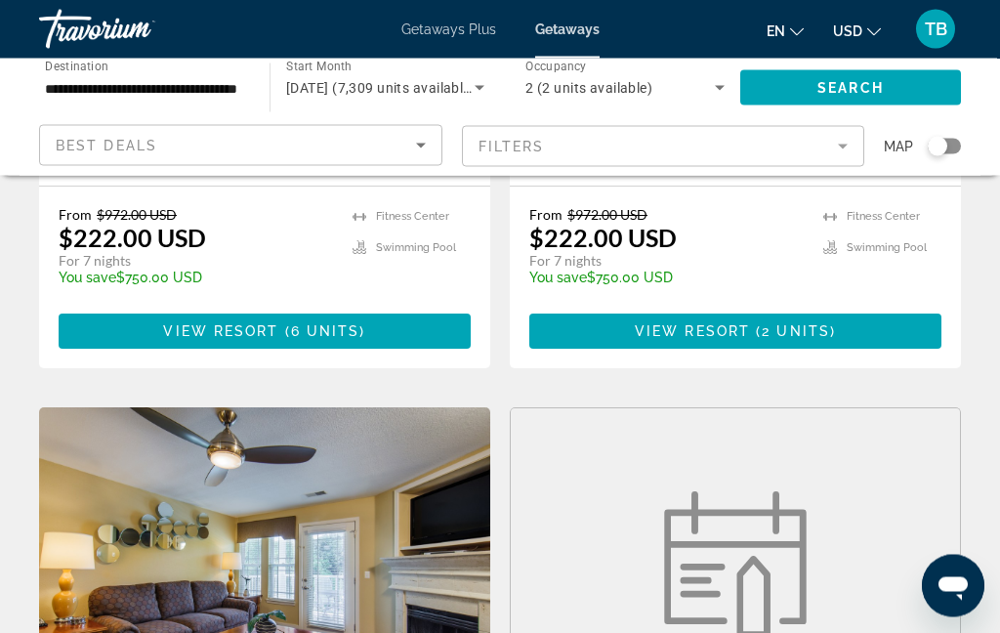
scroll to position [2583, 0]
